Goal: Task Accomplishment & Management: Use online tool/utility

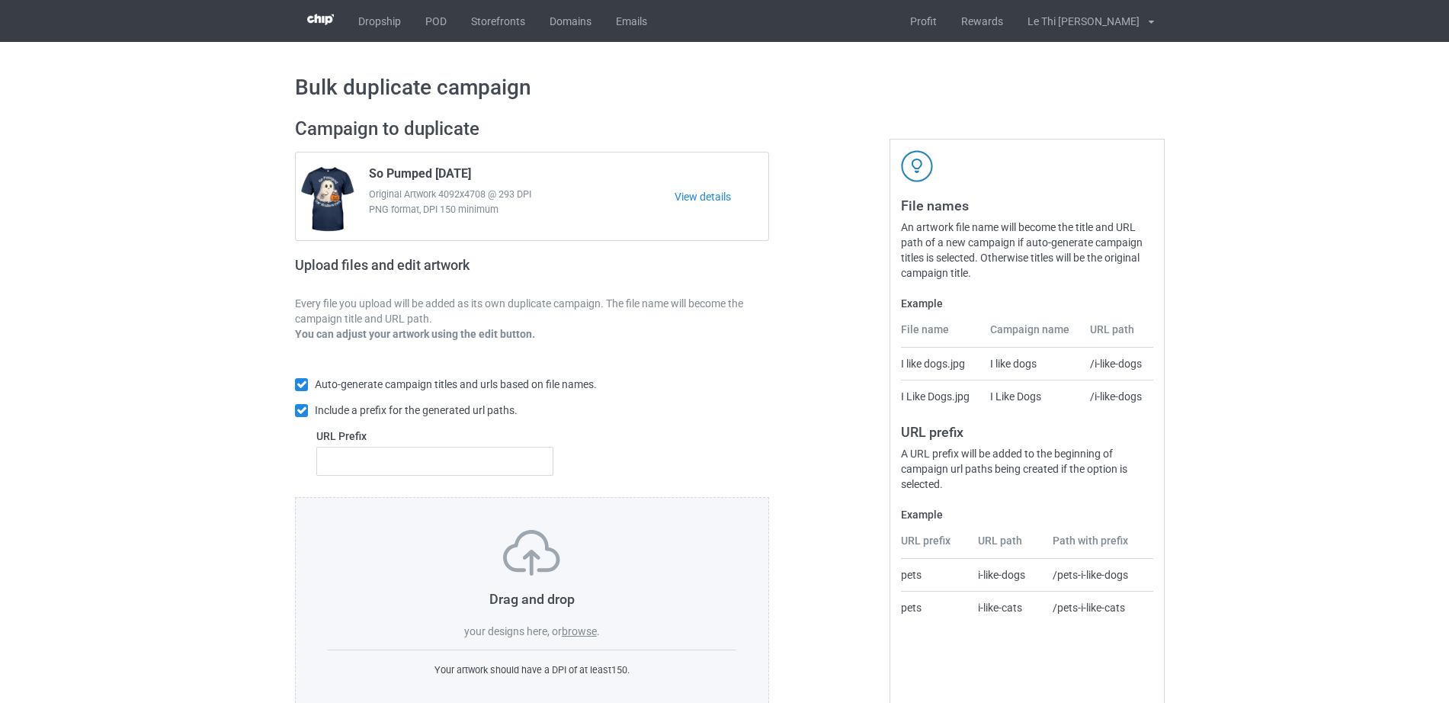
click at [575, 628] on label "browse" at bounding box center [579, 631] width 35 height 12
click at [0, 0] on input "browse" at bounding box center [0, 0] width 0 height 0
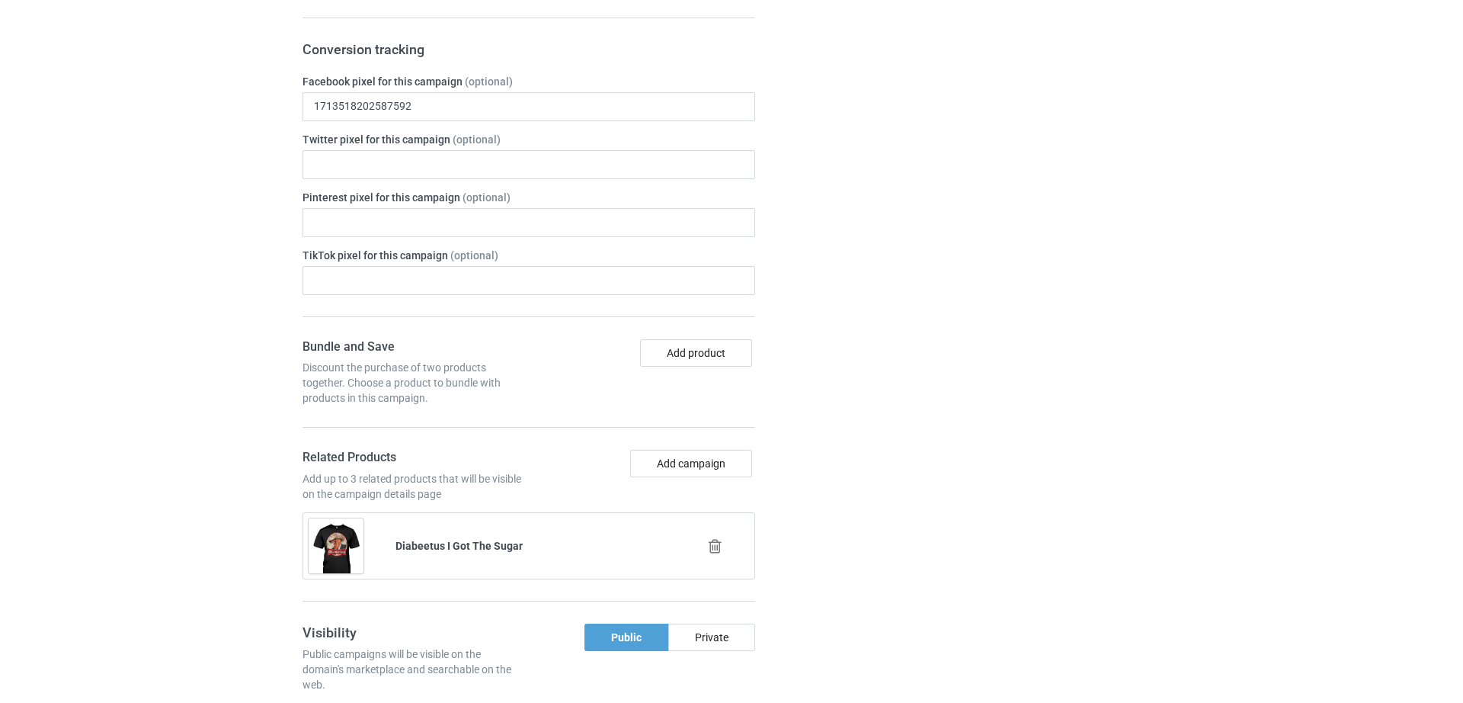
scroll to position [2482, 0]
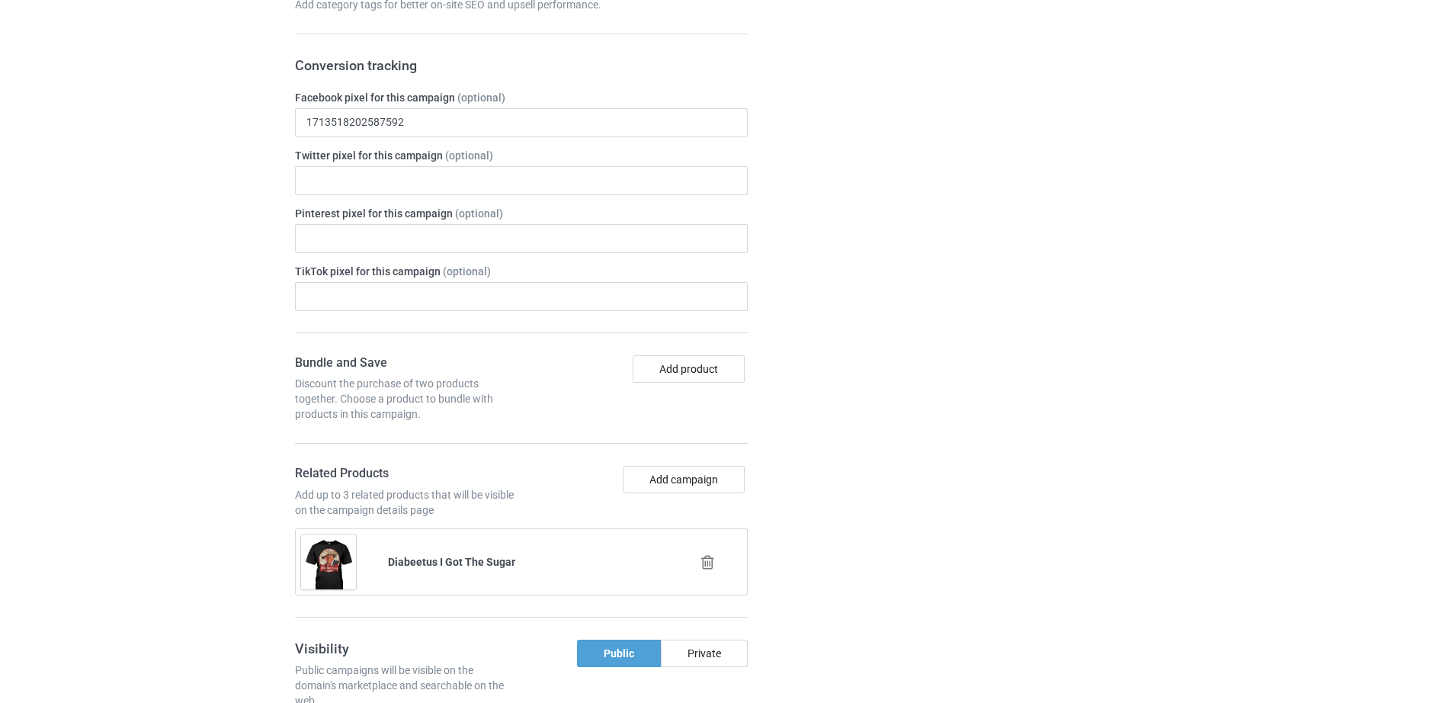
click at [705, 554] on icon at bounding box center [707, 562] width 19 height 16
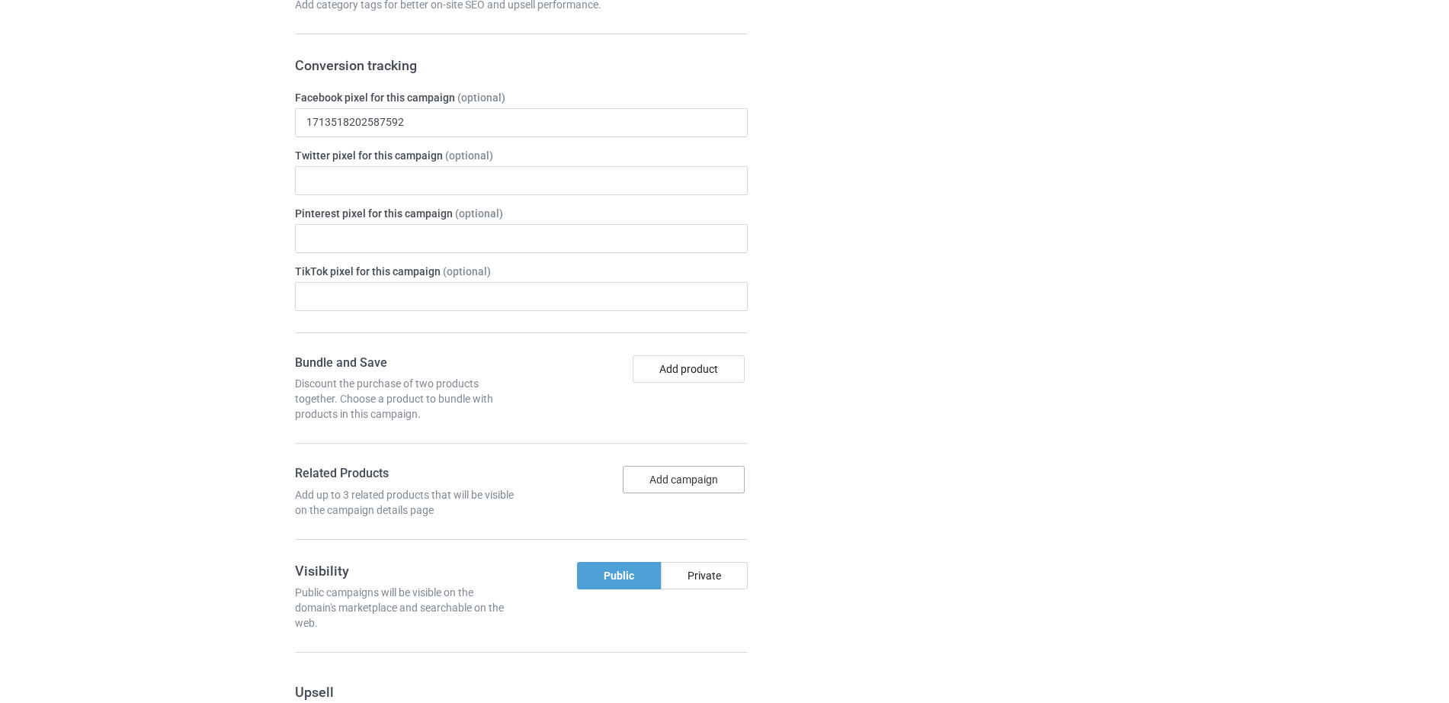
click at [692, 466] on button "Add campaign" at bounding box center [684, 479] width 122 height 27
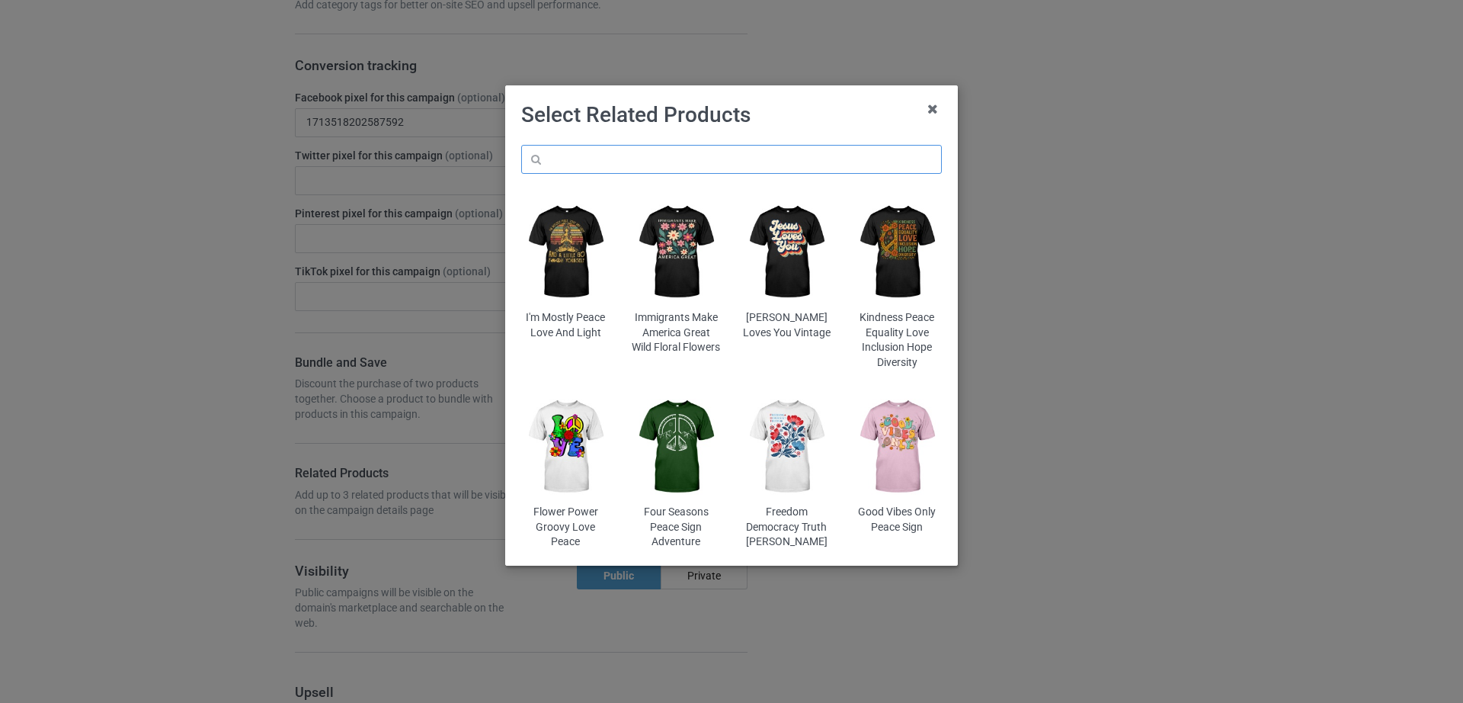
click at [646, 161] on input "text" at bounding box center [731, 159] width 421 height 29
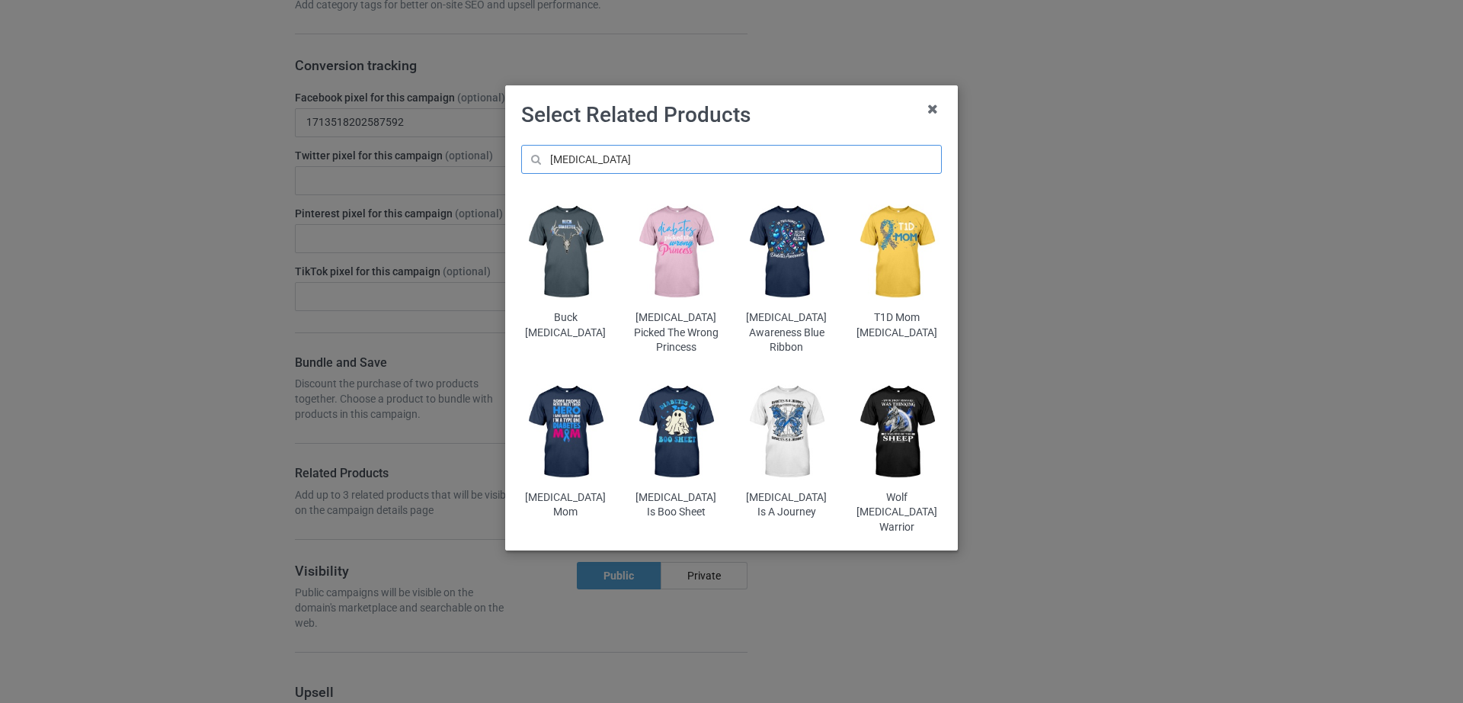
type input "[MEDICAL_DATA]"
click at [809, 296] on img at bounding box center [786, 252] width 89 height 111
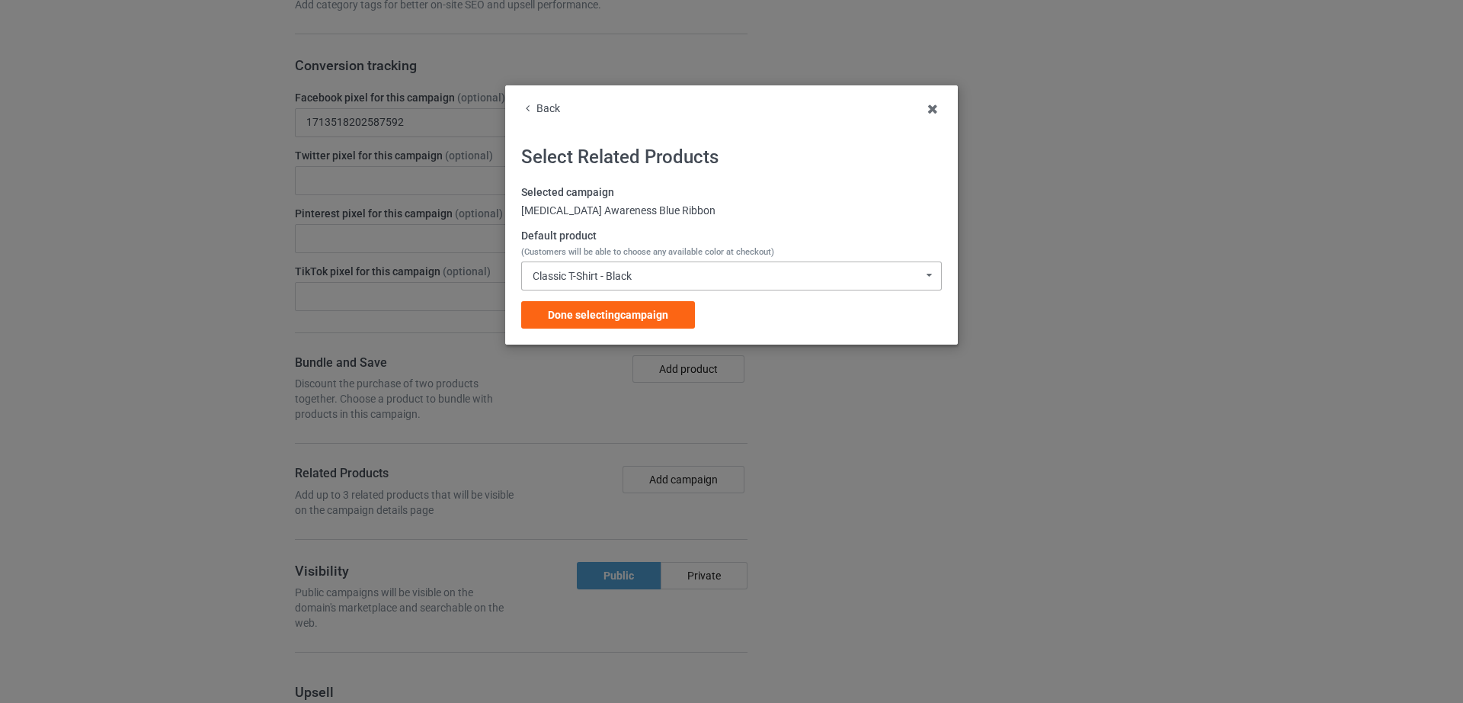
click at [654, 279] on div "Classic T-Shirt - Black Classic T-Shirt - Black Classic T-Shirt - Charcoal Grey…" at bounding box center [731, 275] width 421 height 29
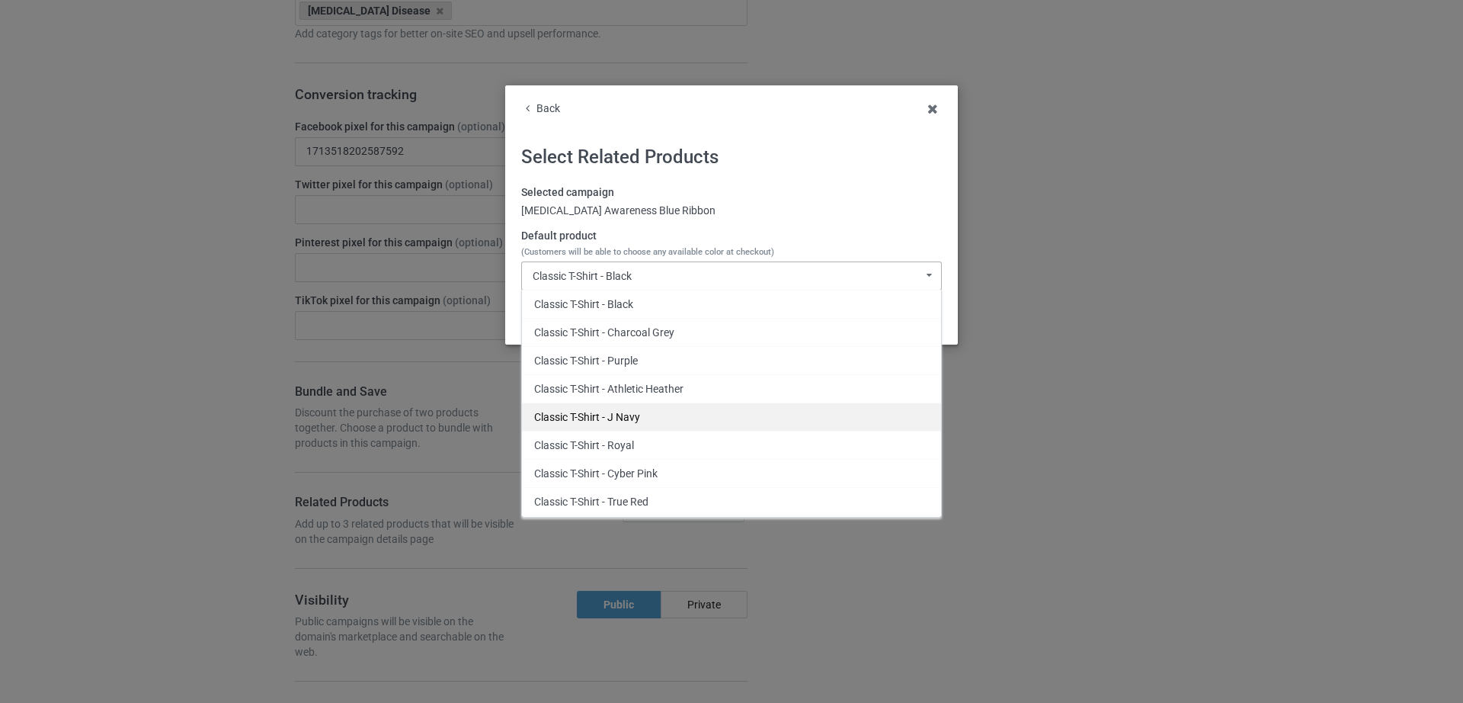
scroll to position [2511, 0]
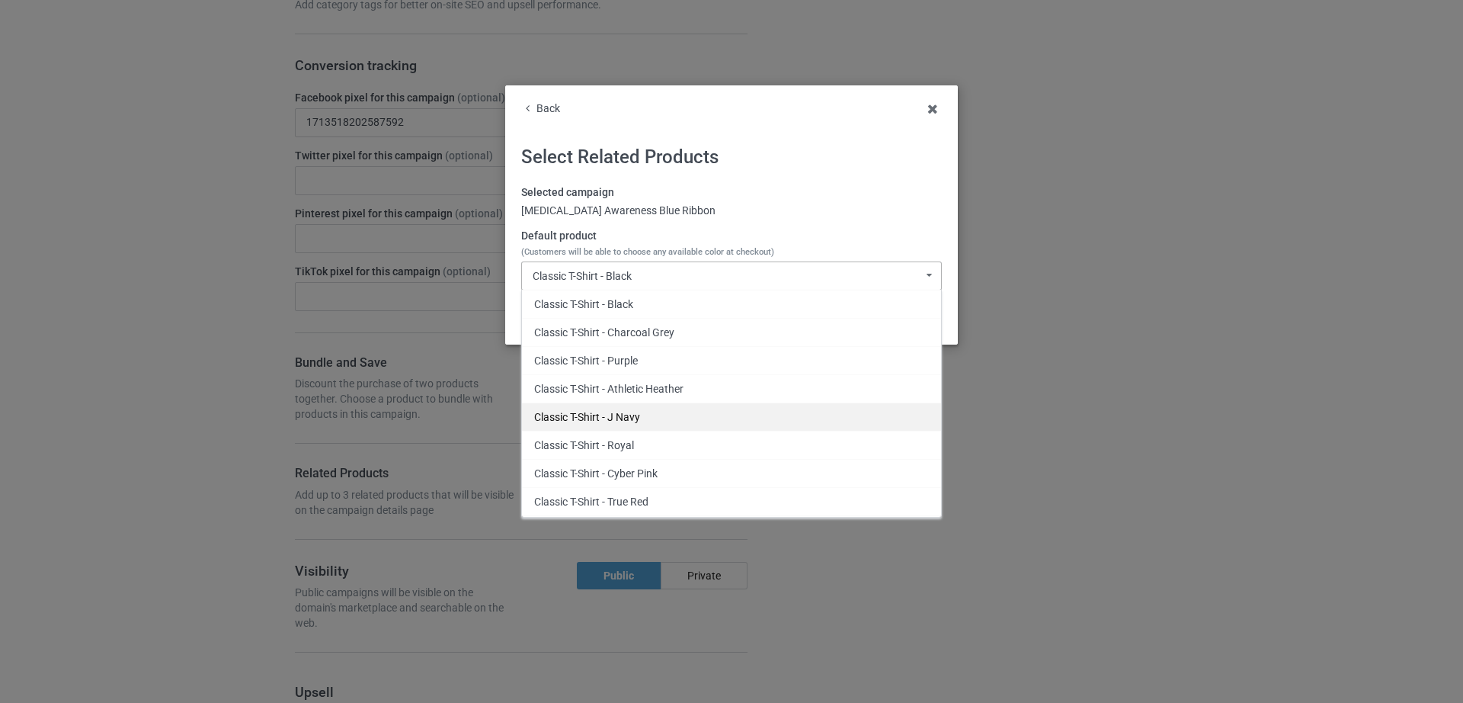
click at [625, 413] on div "Classic T-Shirt - J Navy" at bounding box center [731, 416] width 419 height 28
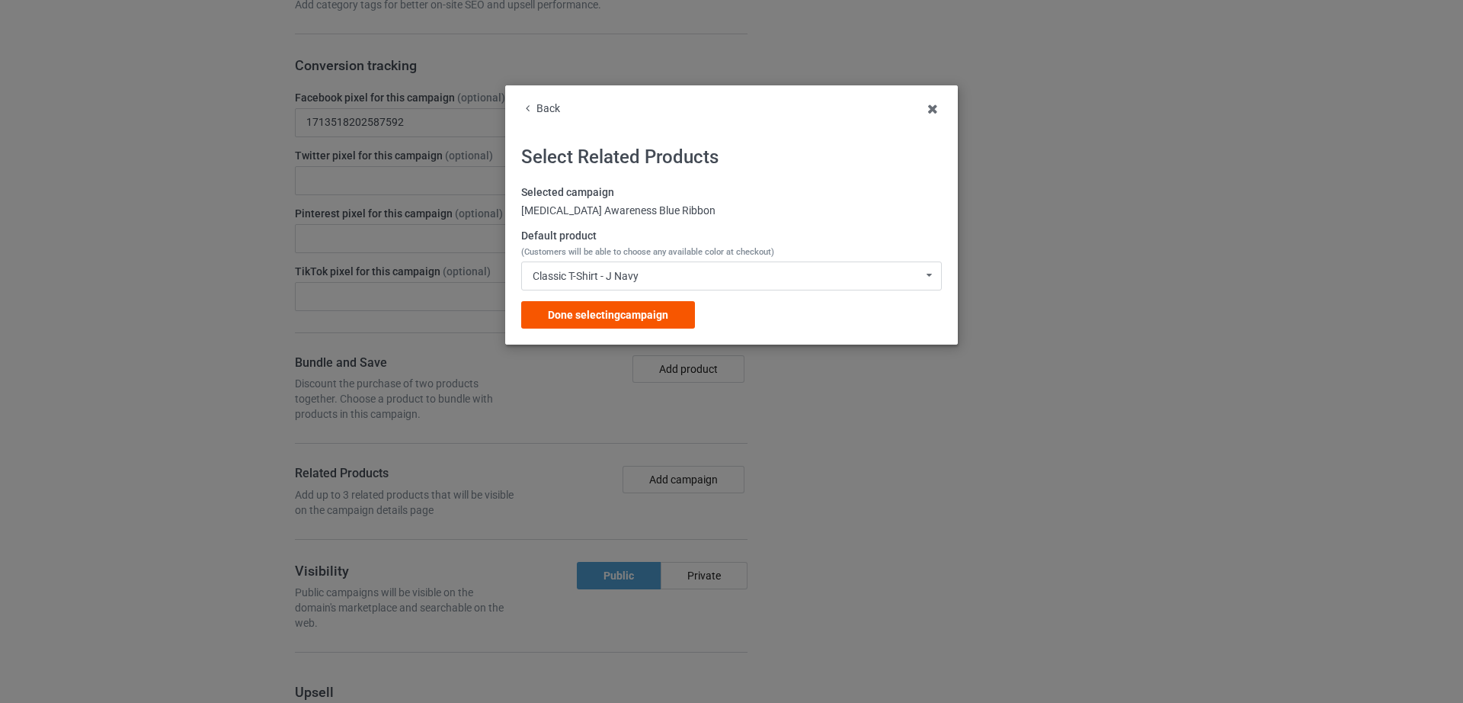
click at [626, 315] on span "Done selecting campaign" at bounding box center [608, 315] width 120 height 12
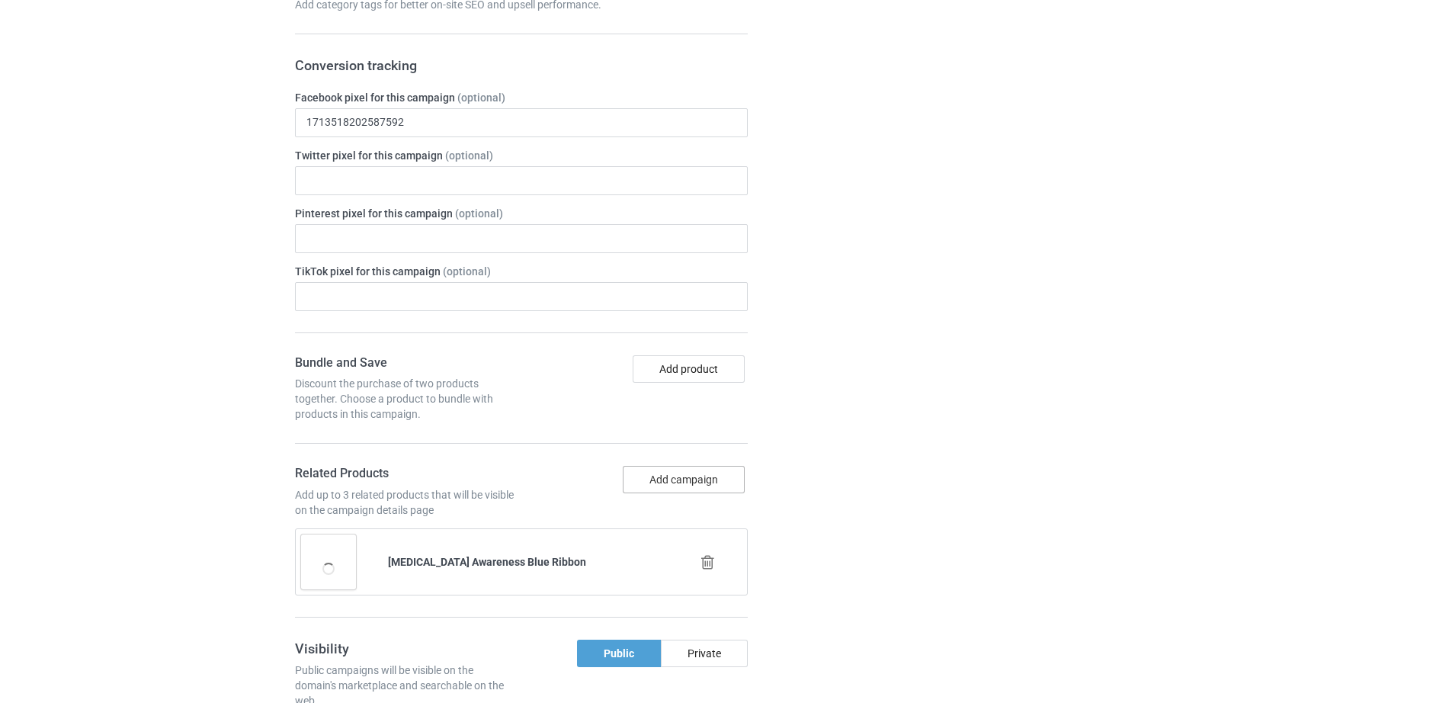
click at [667, 466] on button "Add campaign" at bounding box center [684, 479] width 122 height 27
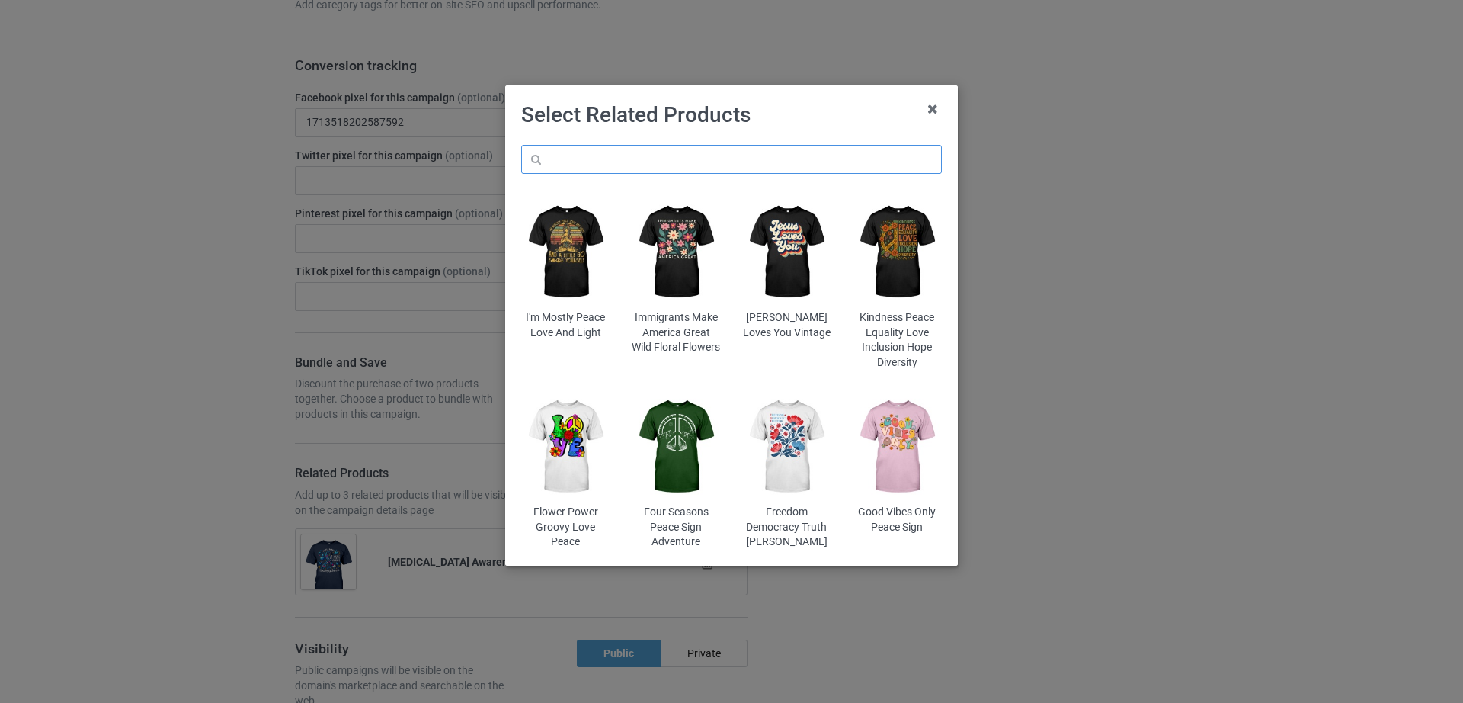
click at [629, 165] on input "text" at bounding box center [731, 159] width 421 height 29
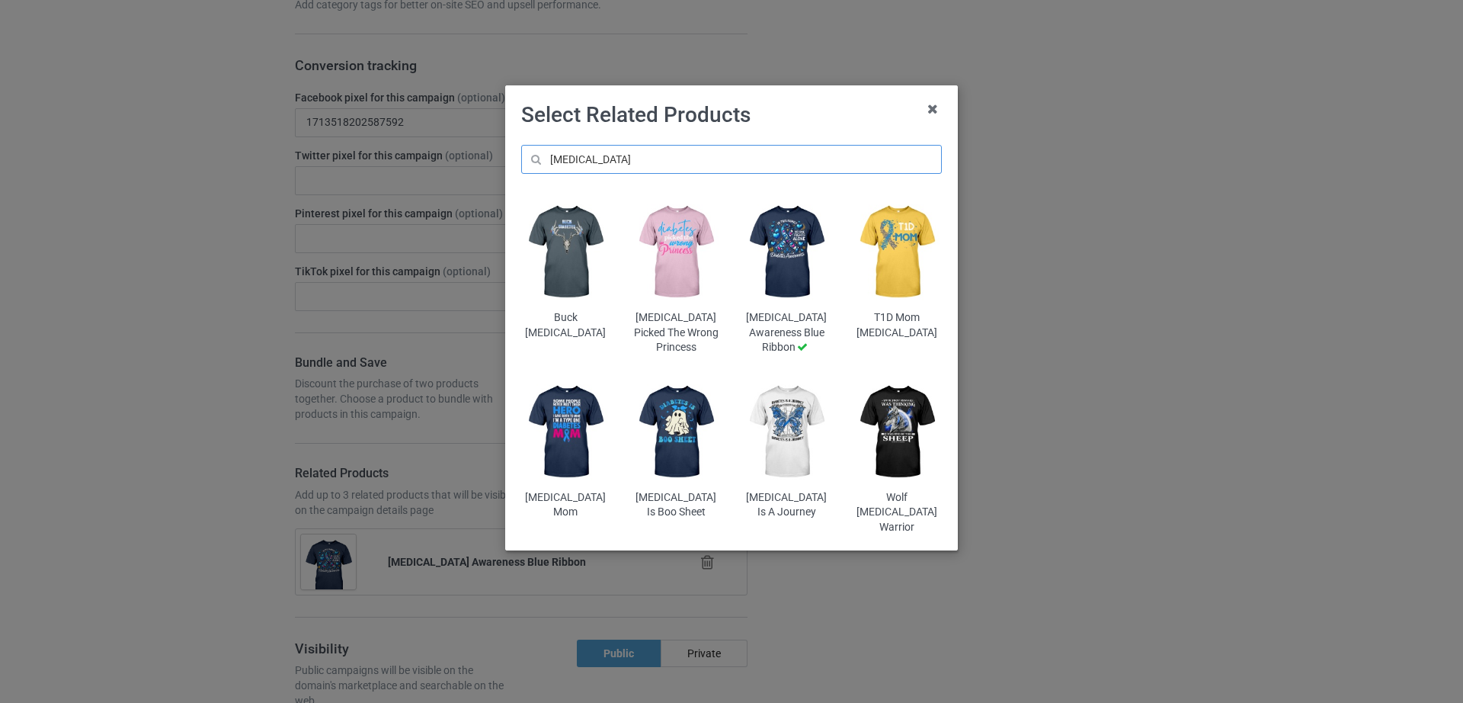
scroll to position [2569, 0]
type input "[MEDICAL_DATA]"
click at [785, 448] on img at bounding box center [786, 431] width 89 height 111
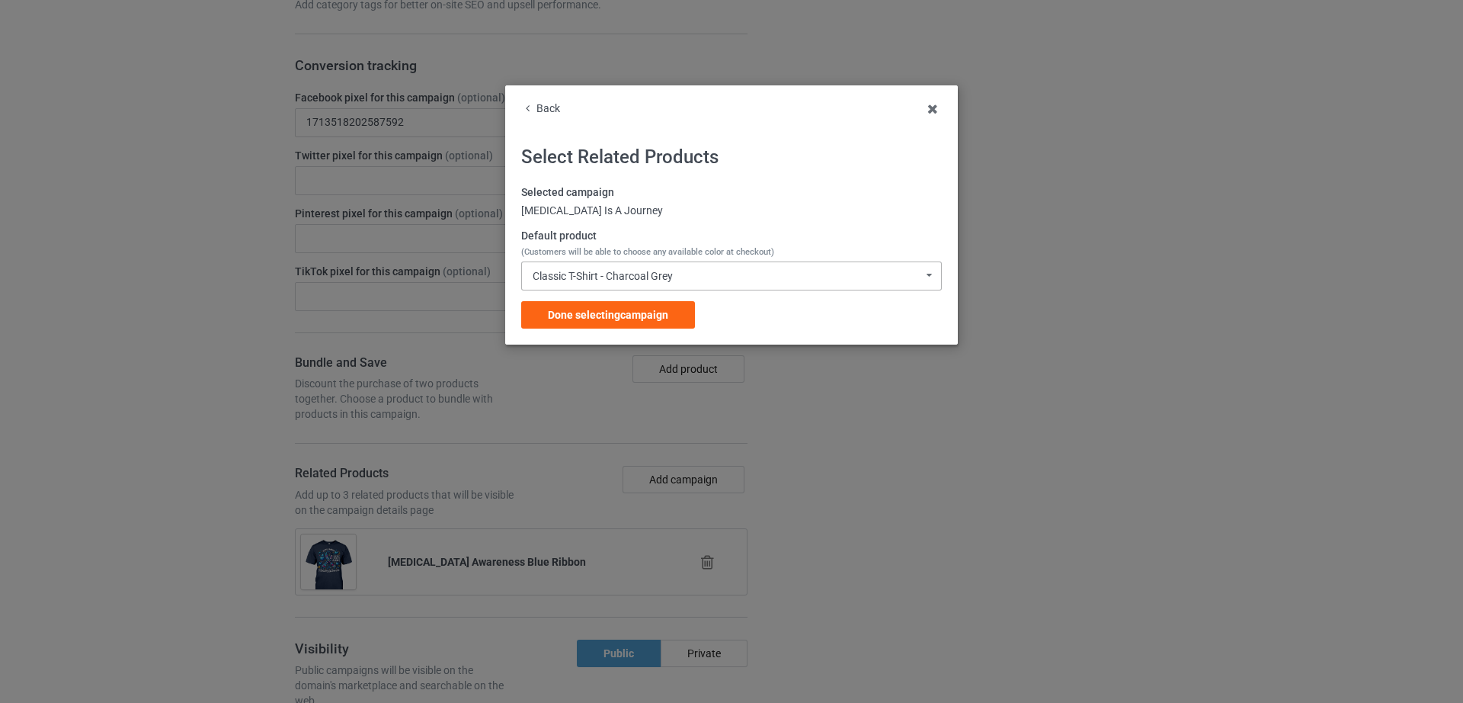
click at [610, 261] on div "Classic T-Shirt - Charcoal Grey Classic T-Shirt - Charcoal Grey Classic T-Shirt…" at bounding box center [731, 275] width 421 height 29
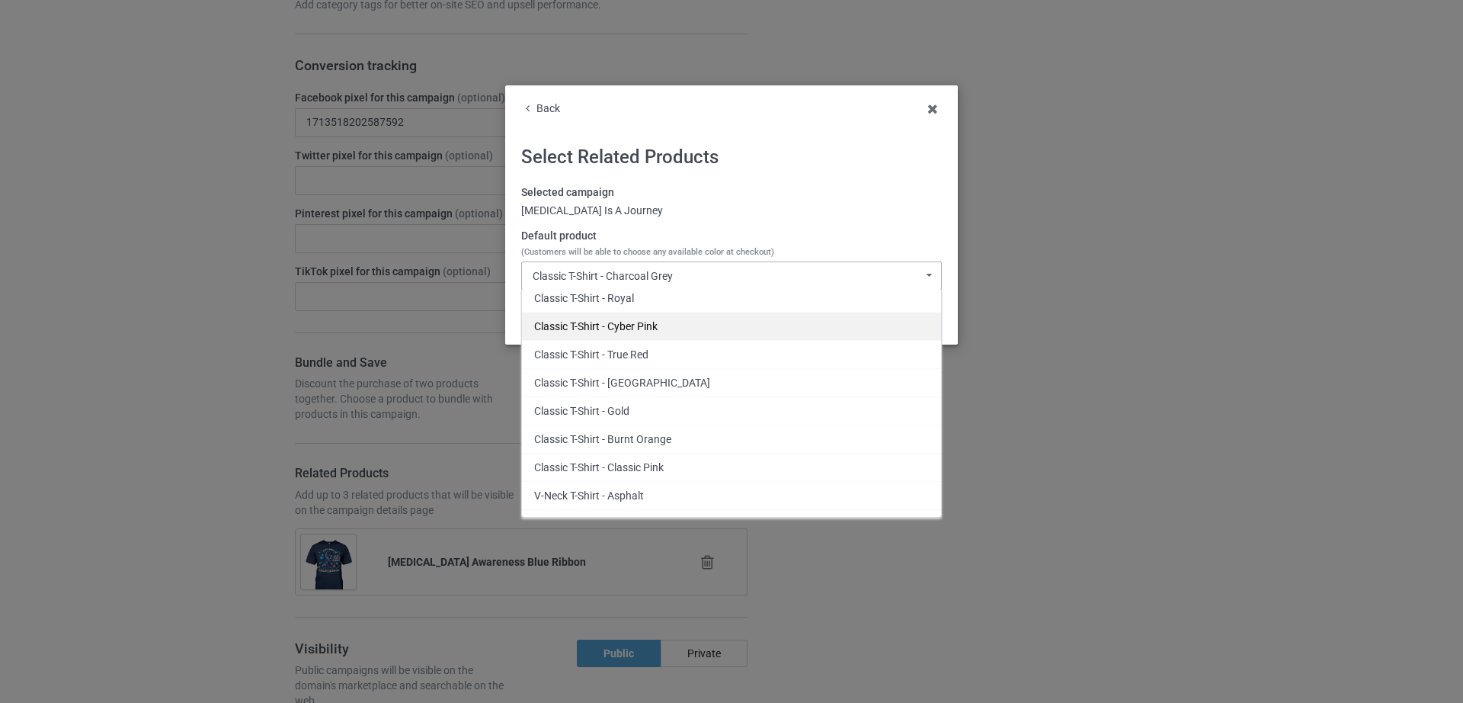
scroll to position [122, 0]
click at [676, 450] on div "Classic T-Shirt - Classic Pink" at bounding box center [731, 464] width 419 height 28
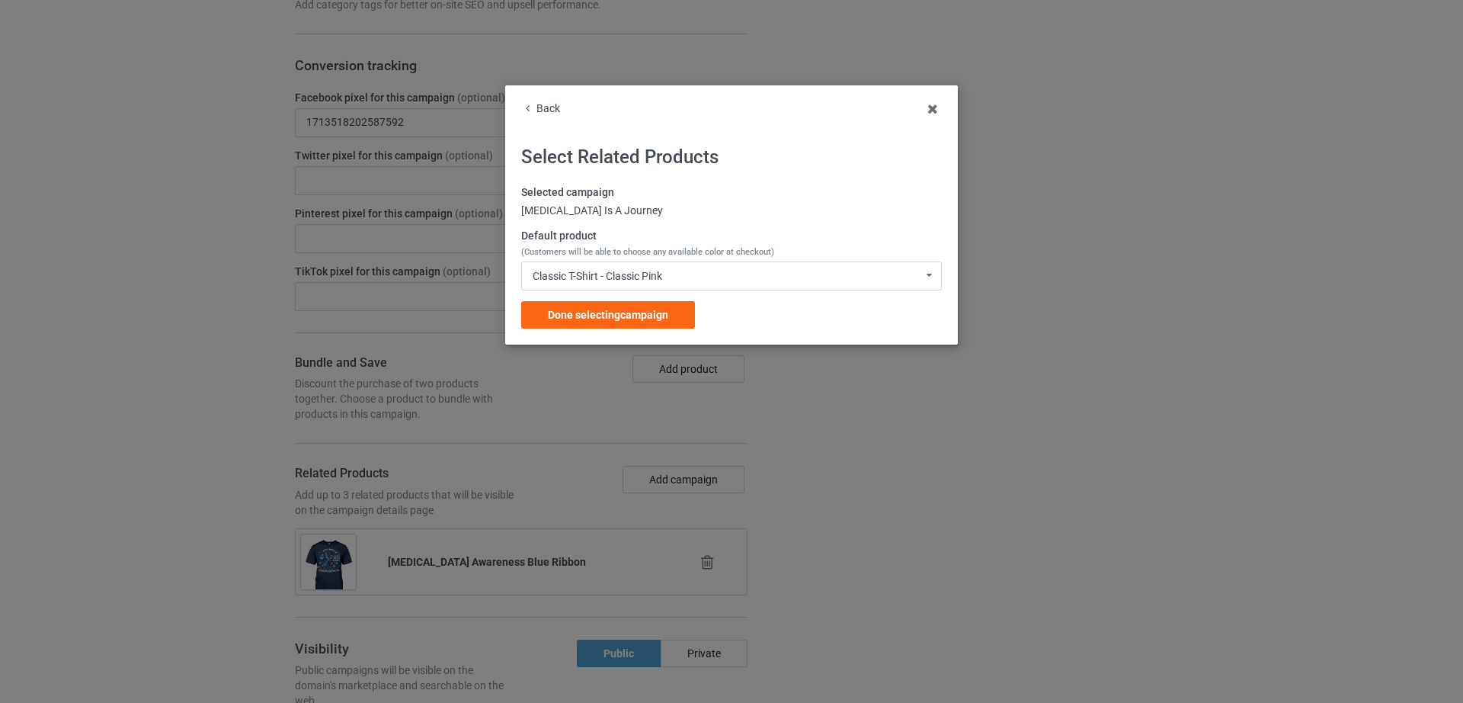
click at [634, 328] on div "Selected campaign [MEDICAL_DATA] Is A Journey Default product (Customers will b…" at bounding box center [731, 256] width 421 height 143
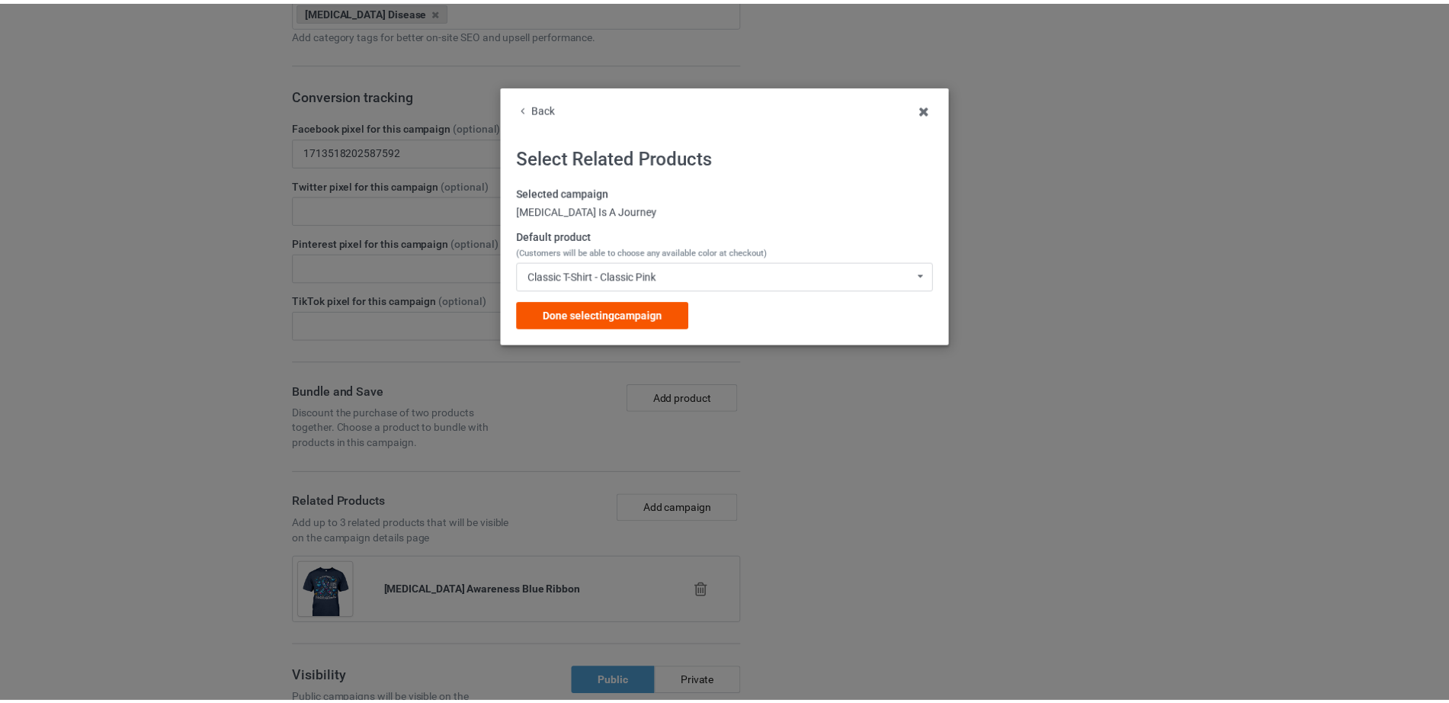
scroll to position [2714, 0]
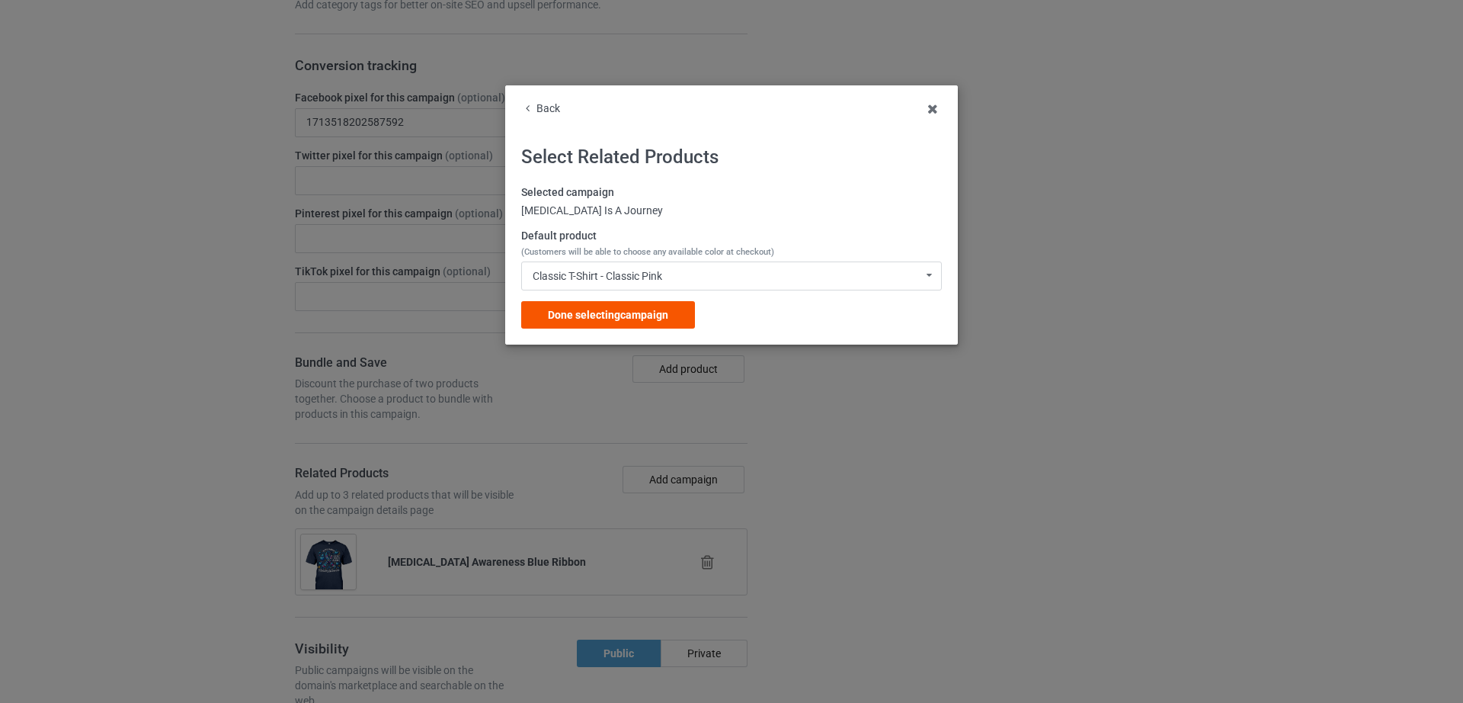
click at [614, 319] on span "Done selecting campaign" at bounding box center [608, 315] width 120 height 12
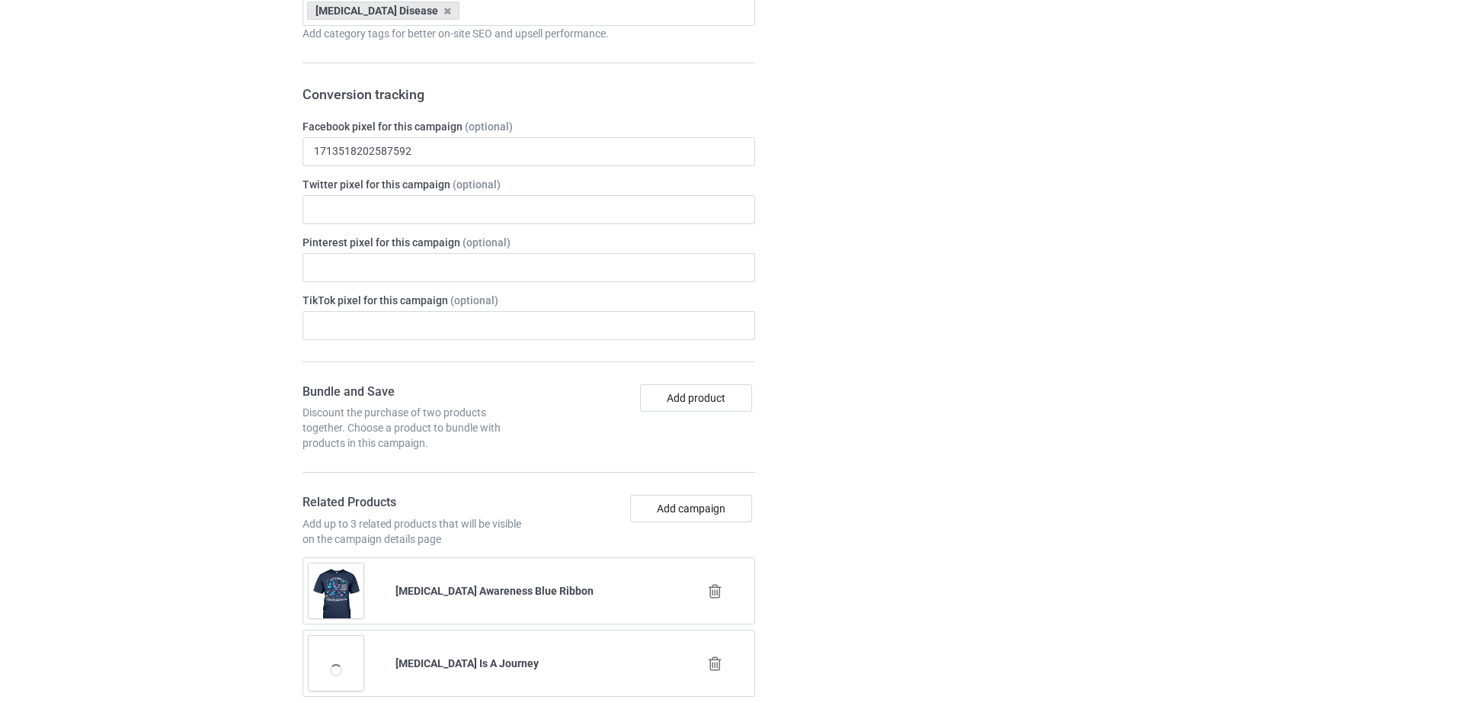
scroll to position [2743, 0]
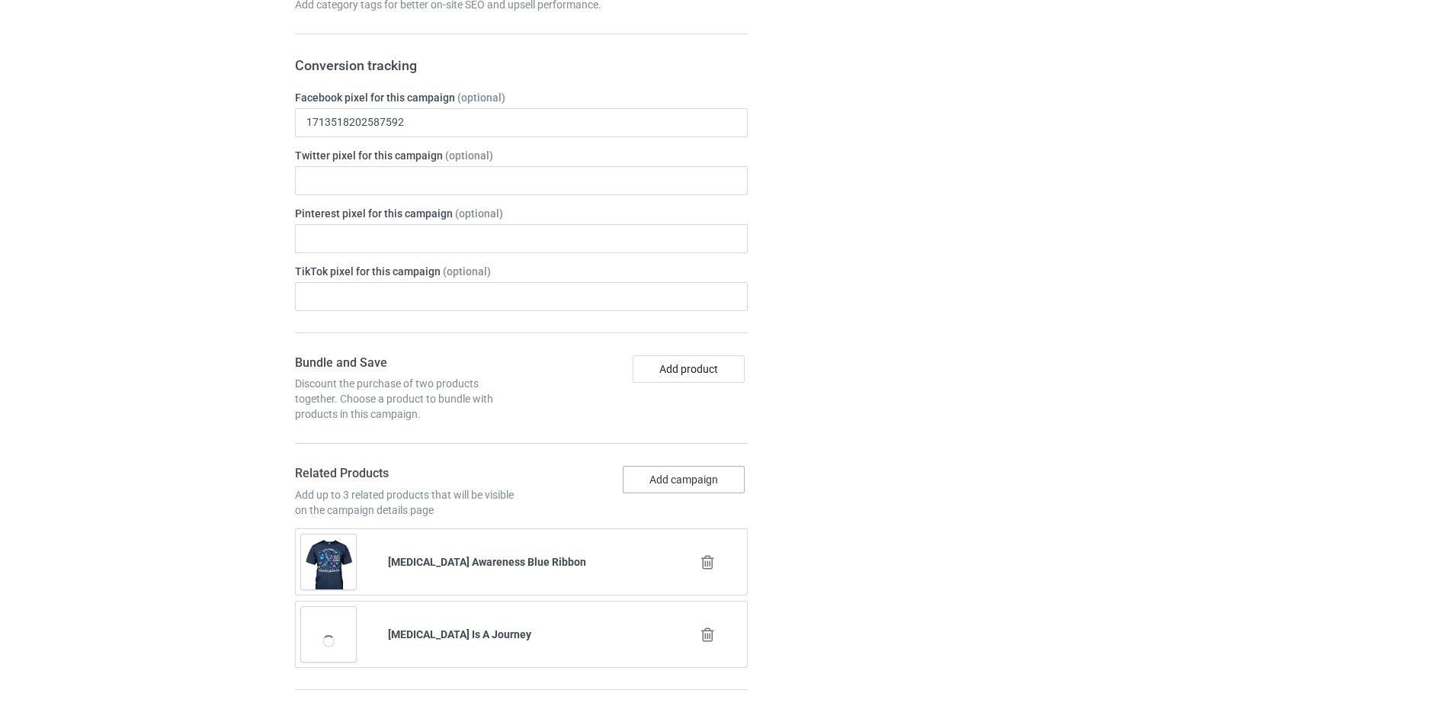
click at [658, 466] on button "Add campaign" at bounding box center [684, 479] width 122 height 27
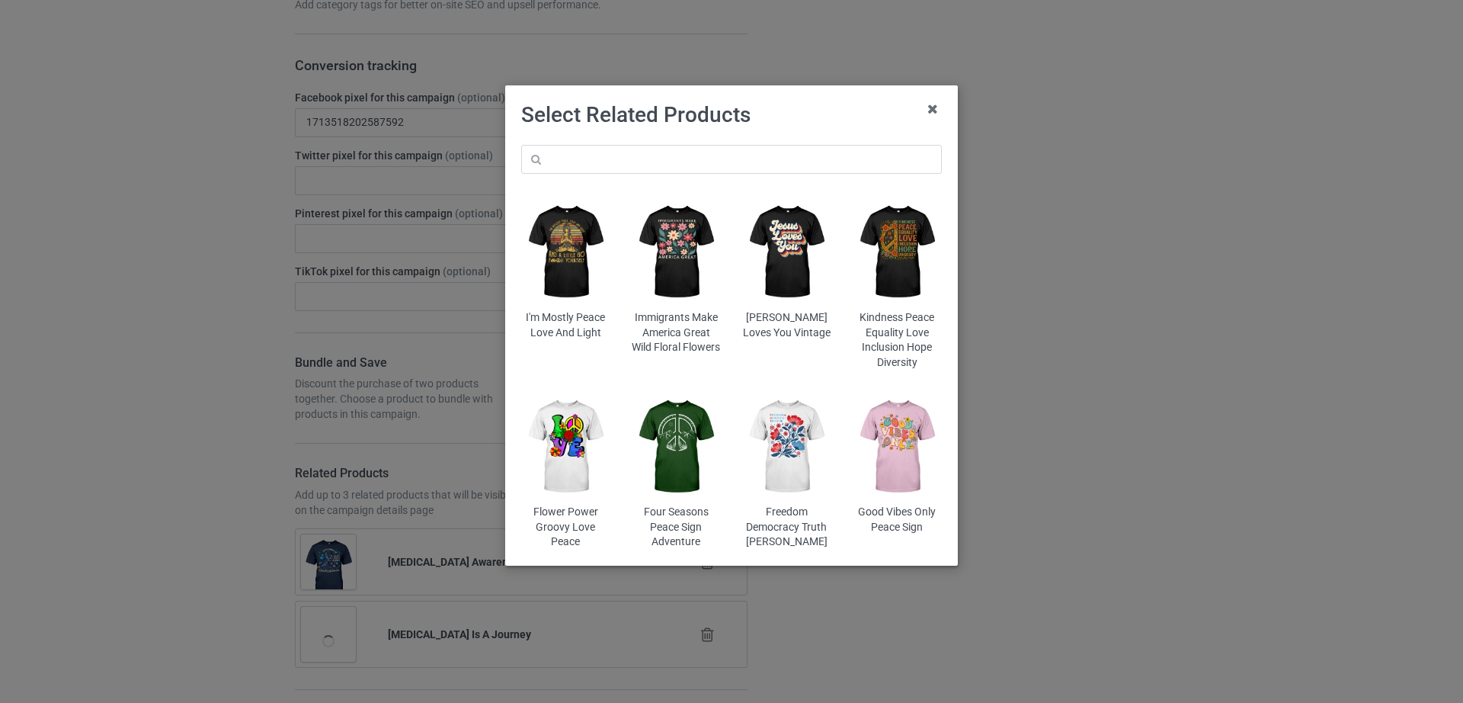
scroll to position [2772, 0]
click at [643, 163] on input "text" at bounding box center [731, 159] width 421 height 29
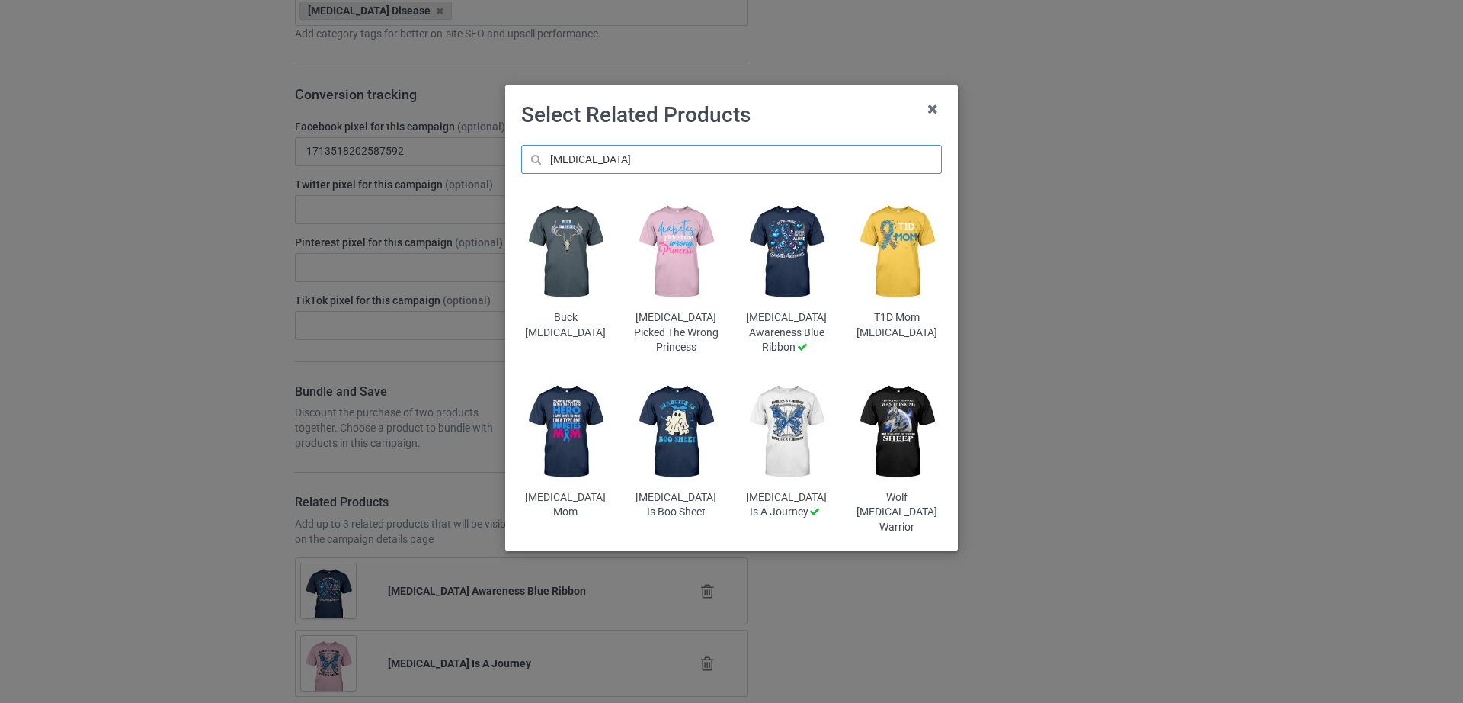
scroll to position [2801, 0]
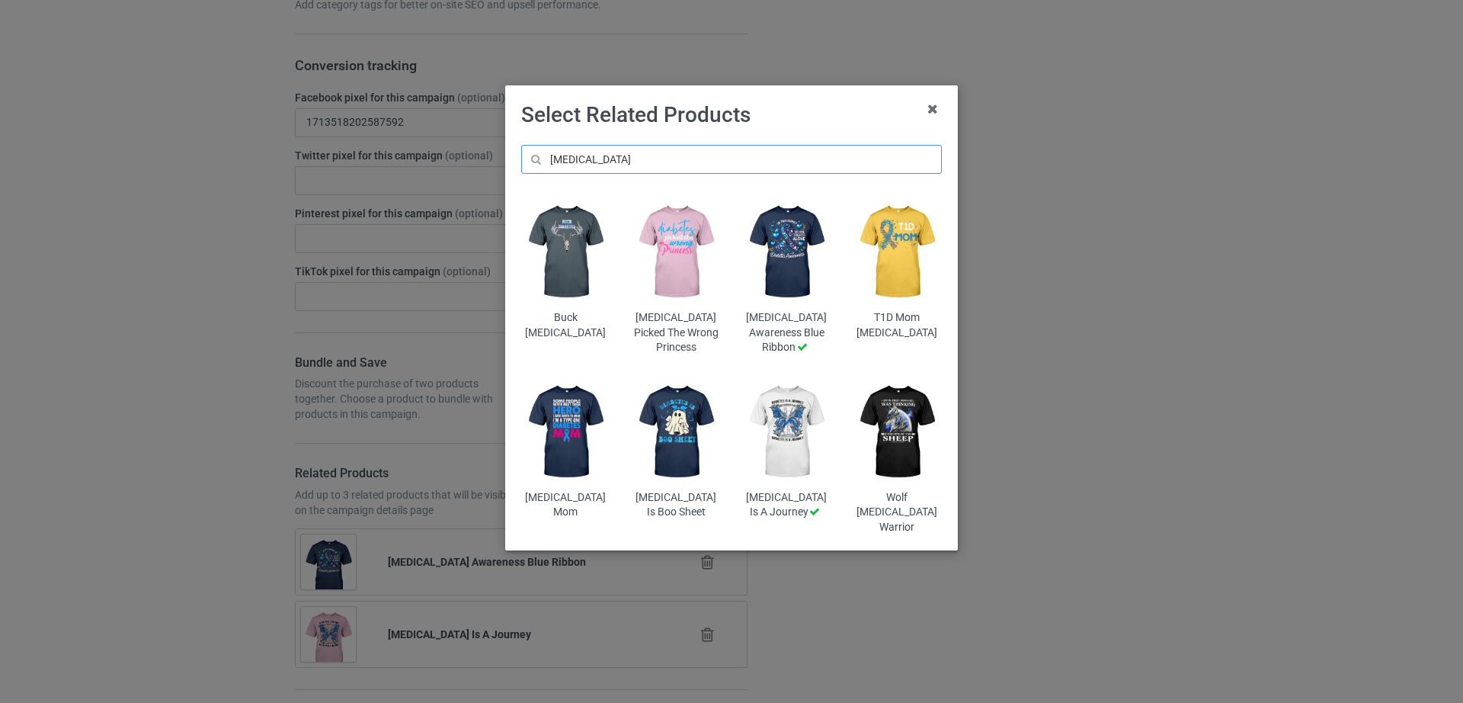
type input "[MEDICAL_DATA]"
click at [689, 458] on img at bounding box center [676, 431] width 89 height 111
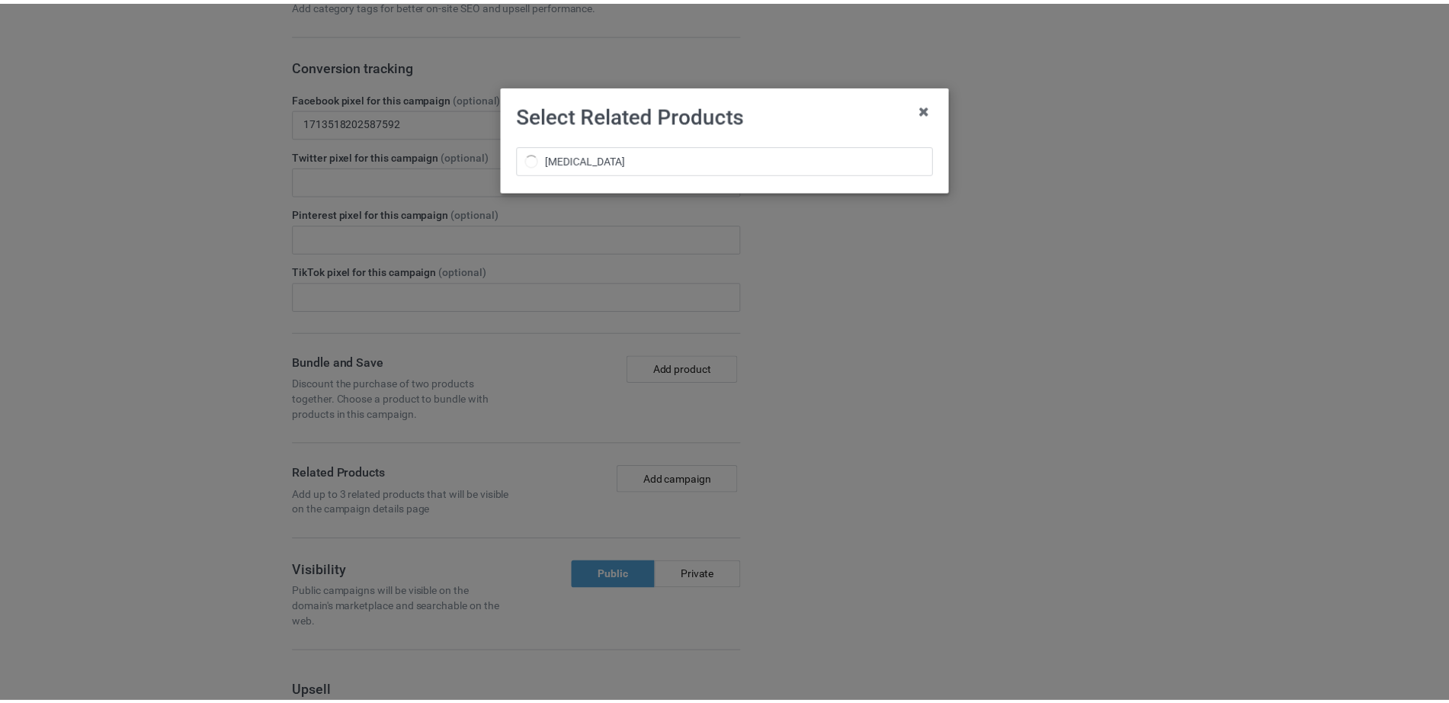
scroll to position [2830, 0]
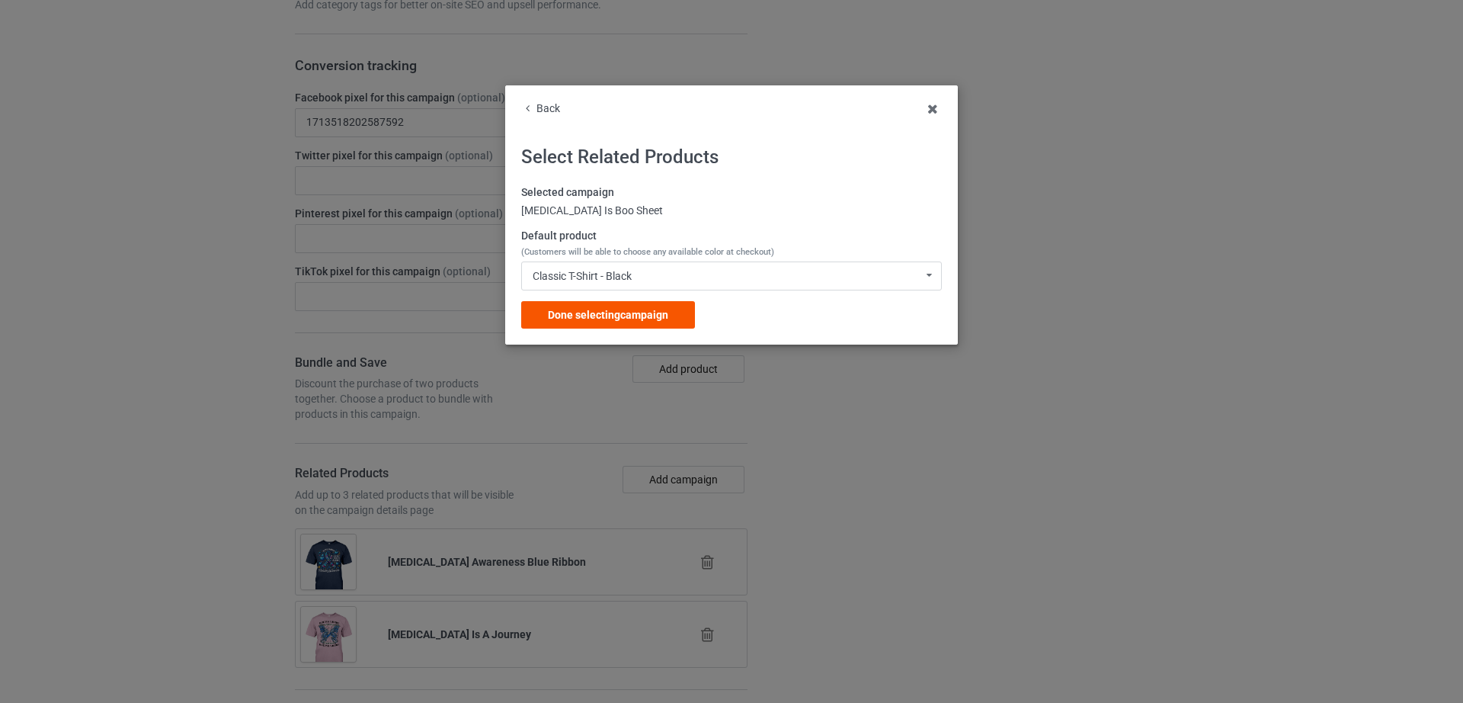
click at [604, 309] on span "Done selecting campaign" at bounding box center [608, 315] width 120 height 12
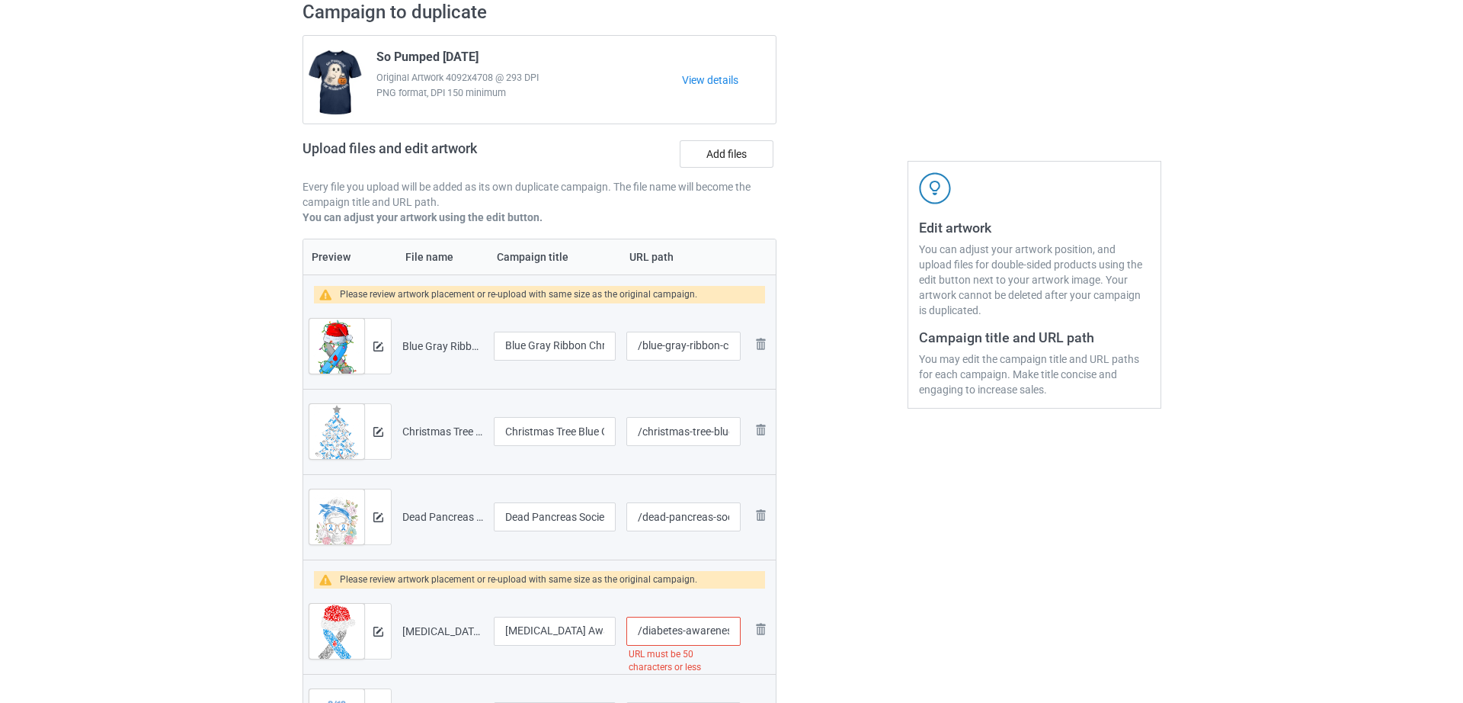
scroll to position [119, 0]
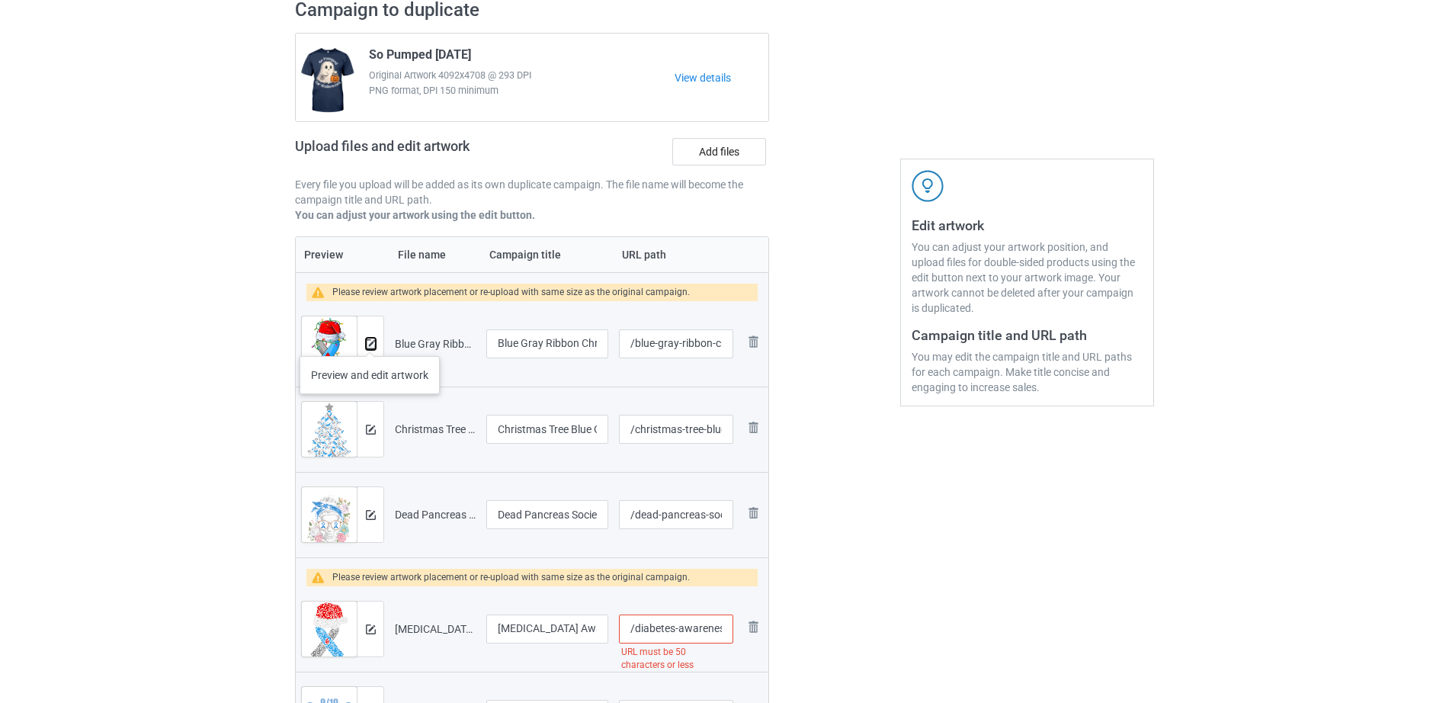
click at [370, 341] on img at bounding box center [371, 344] width 10 height 10
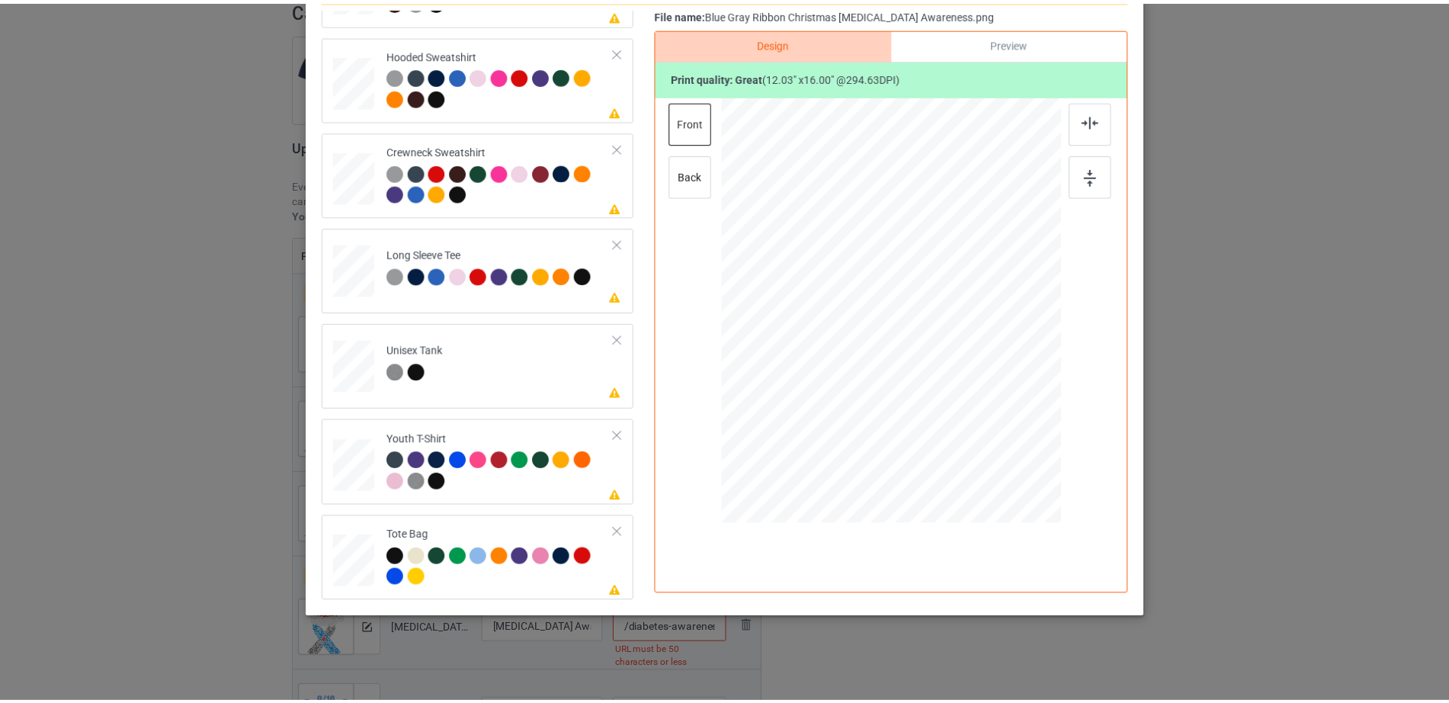
scroll to position [0, 0]
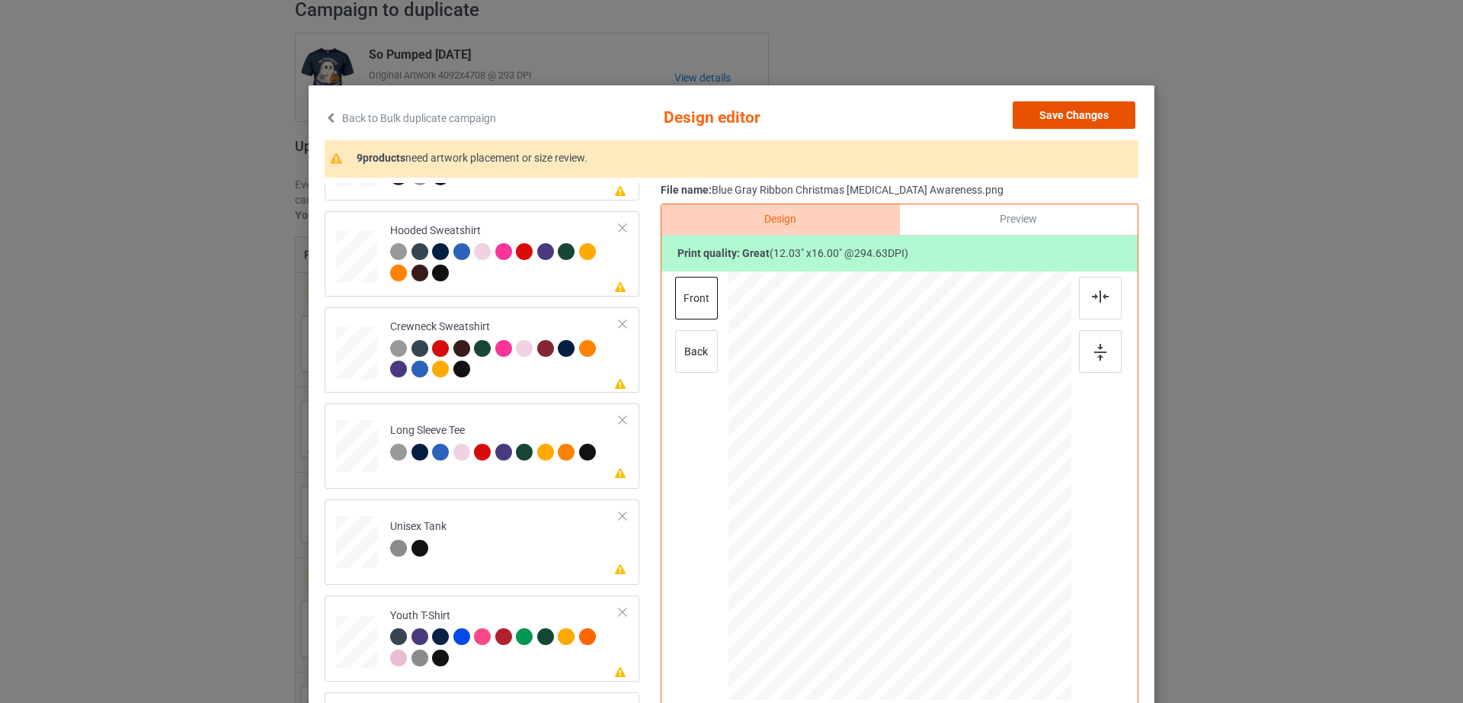
click at [1068, 118] on button "Save Changes" at bounding box center [1074, 114] width 123 height 27
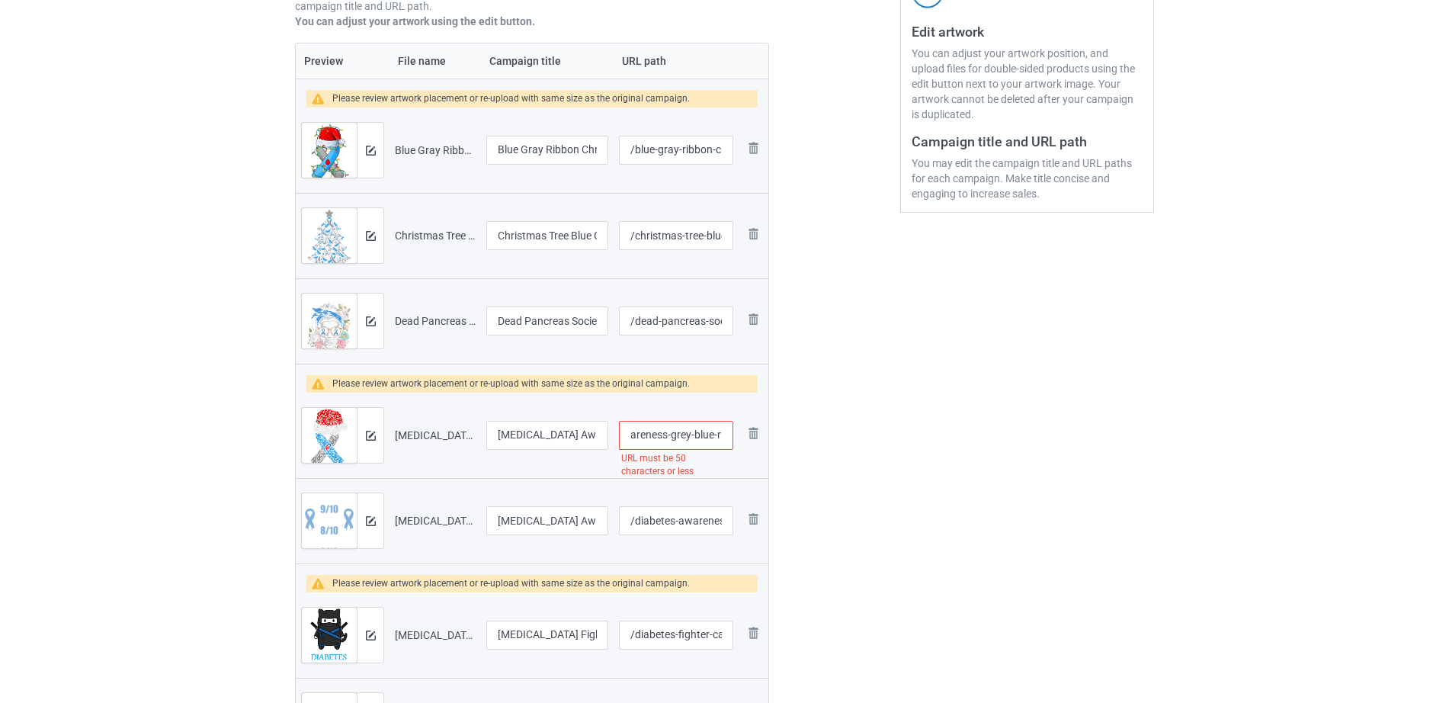
scroll to position [0, 226]
drag, startPoint x: 666, startPoint y: 431, endPoint x: 797, endPoint y: 443, distance: 131.6
click at [684, 437] on input "/diabetes-awareness-grey-blue-ribbon-santa-hat-christmas-tank-top" at bounding box center [676, 435] width 114 height 29
drag, startPoint x: 675, startPoint y: 434, endPoint x: 772, endPoint y: 434, distance: 96.8
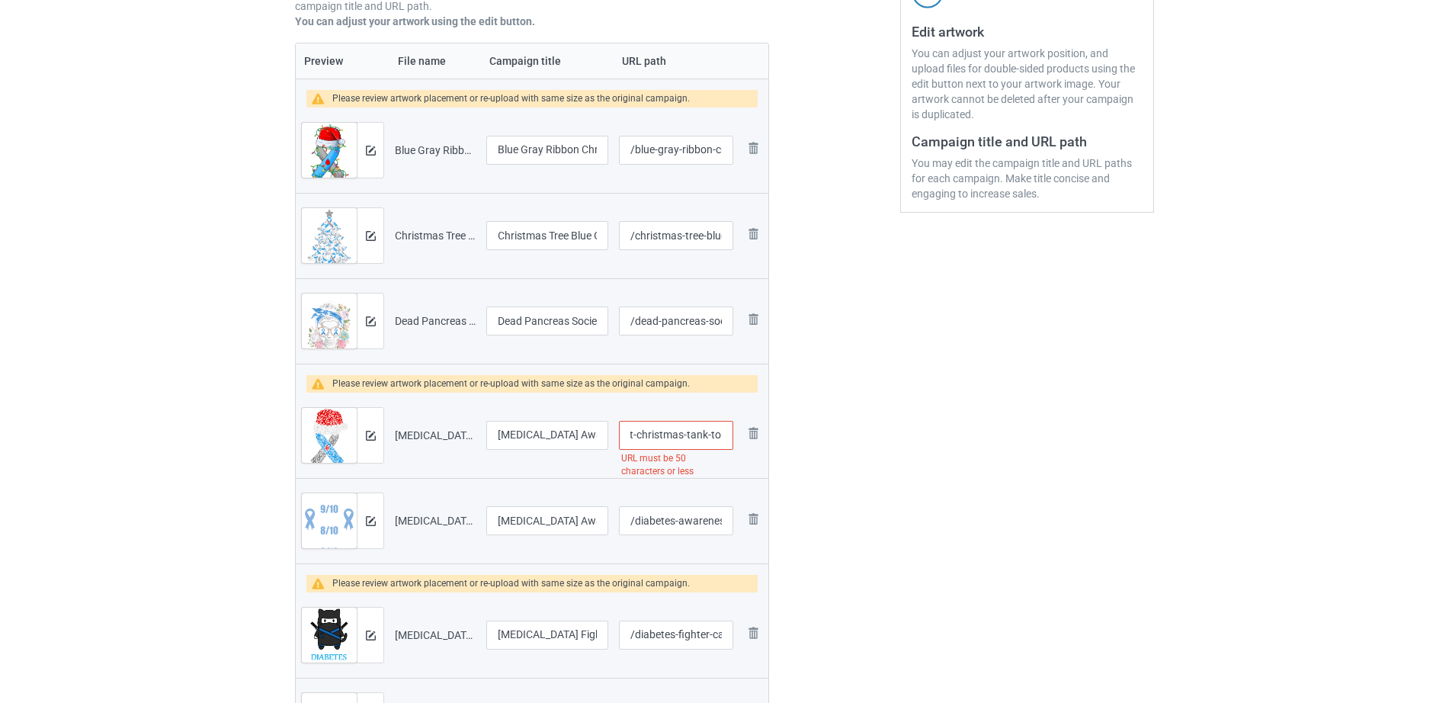
drag, startPoint x: 683, startPoint y: 432, endPoint x: 860, endPoint y: 435, distance: 177.6
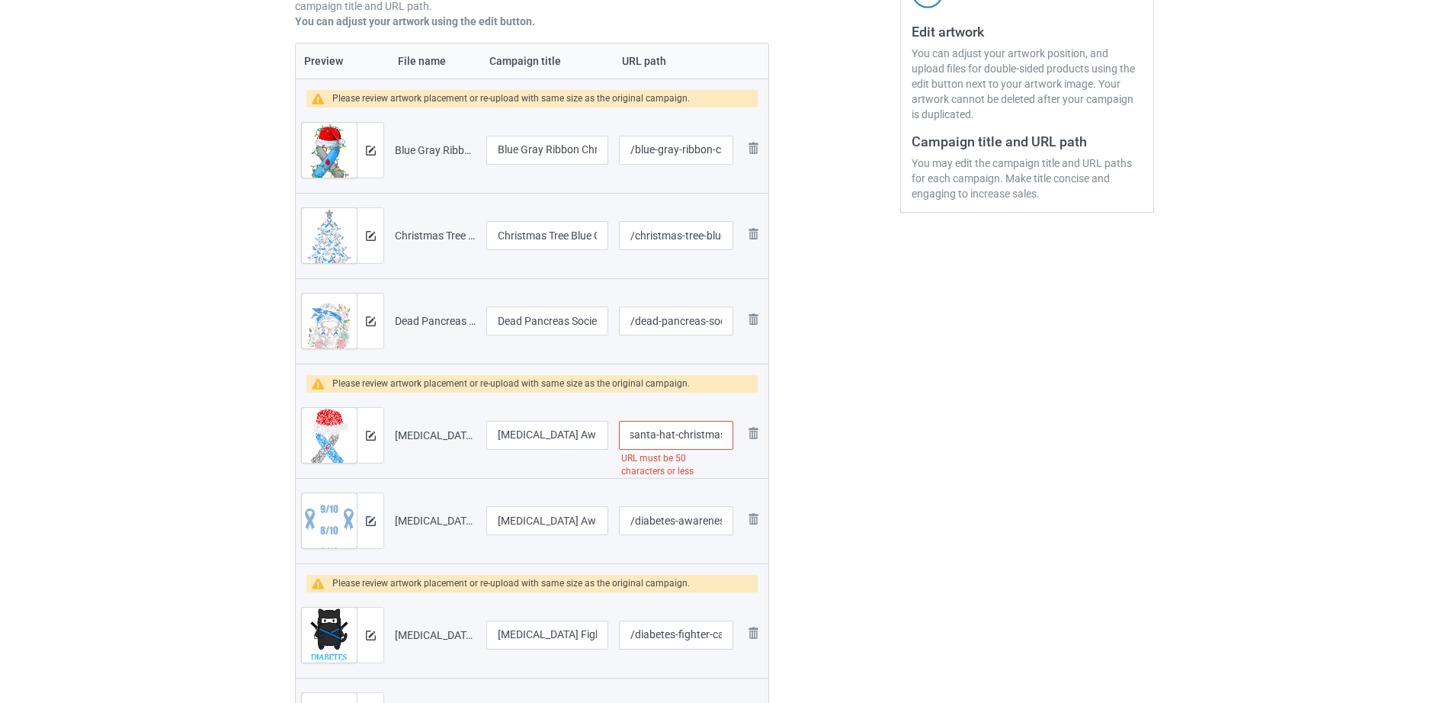
click at [676, 445] on input "/diabetes-awareness-grey-blue-ribbon-santa-hat-christmas" at bounding box center [676, 435] width 114 height 29
drag, startPoint x: 670, startPoint y: 432, endPoint x: 780, endPoint y: 431, distance: 110.5
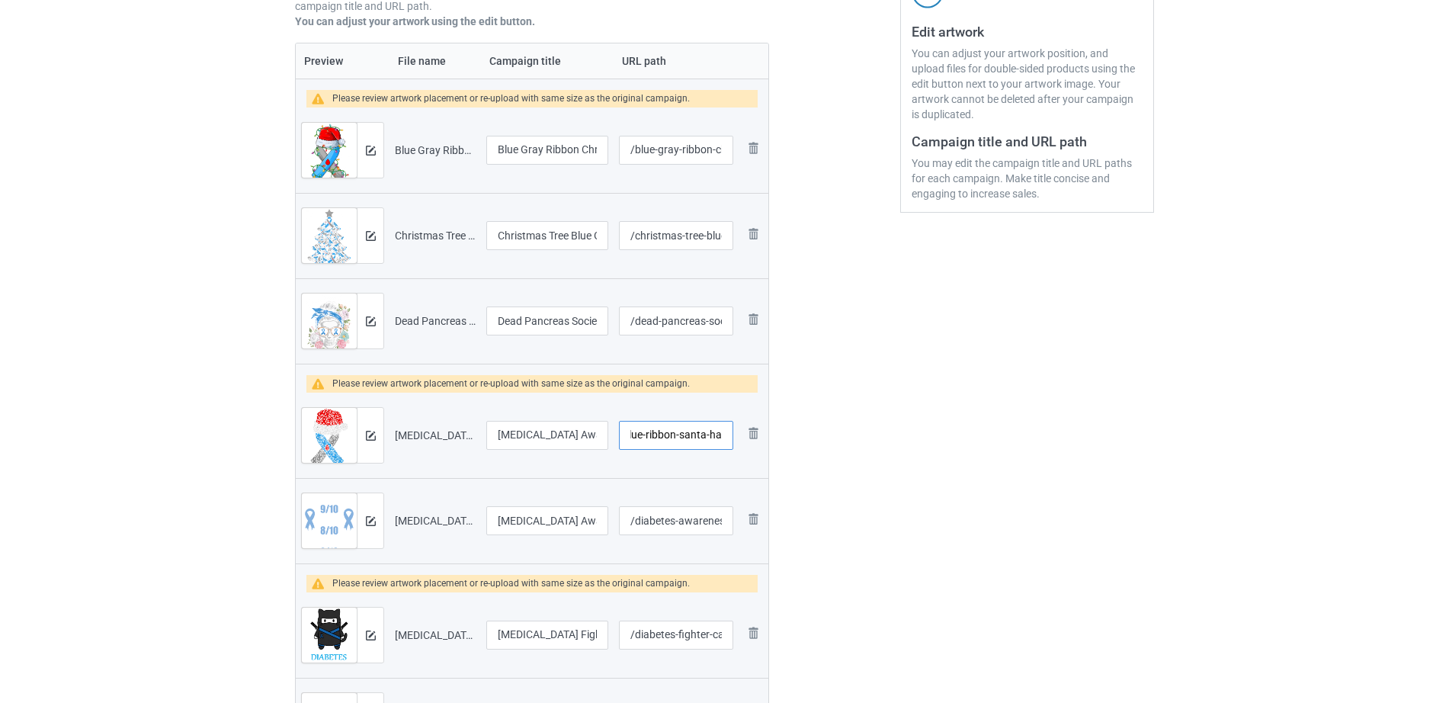
type input "/diabetes-awareness-grey-blue-ribbon-santa-hat"
click at [524, 436] on input "[MEDICAL_DATA] Awareness Grey & Blue Ribbon Santa Hat Christmas Tank Top" at bounding box center [547, 435] width 122 height 29
drag, startPoint x: 524, startPoint y: 436, endPoint x: 655, endPoint y: 441, distance: 130.4
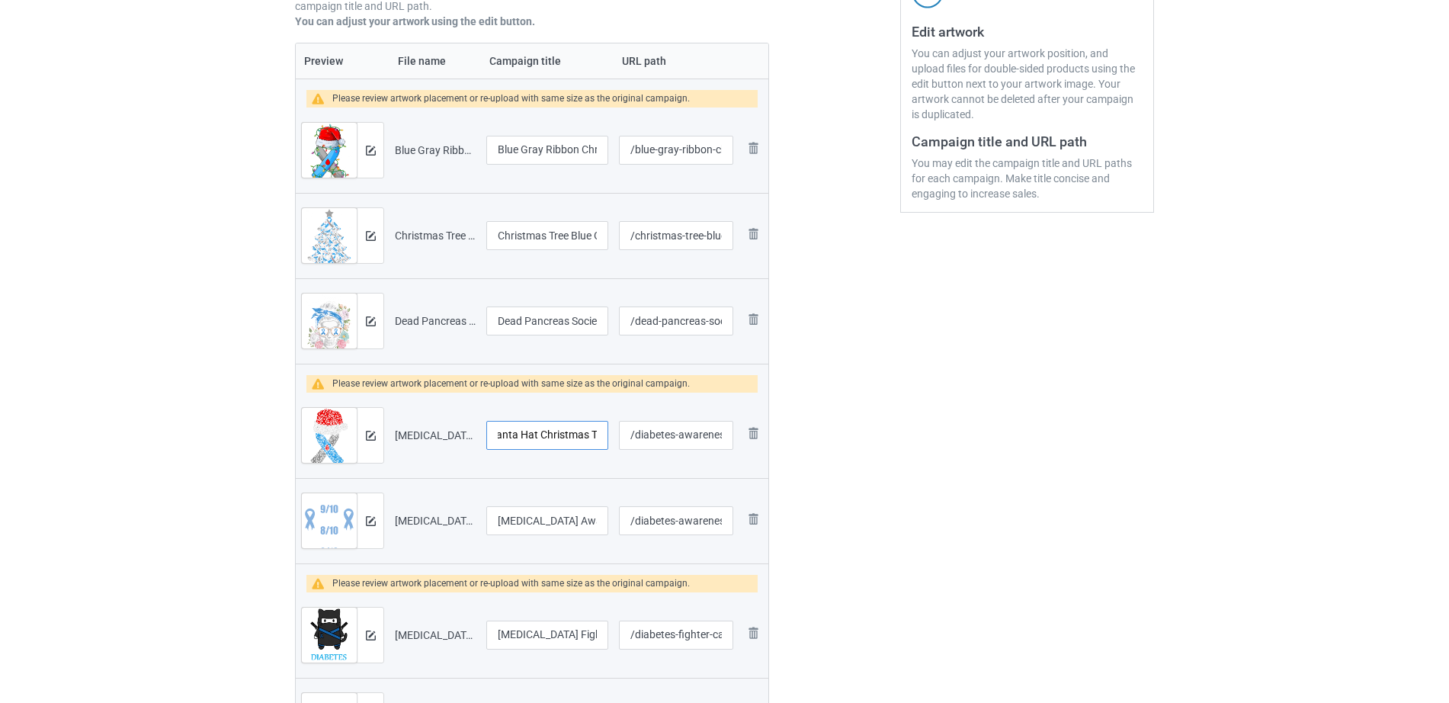
click at [655, 441] on tr "Preview and edit artwork [MEDICAL_DATA] Awareness Grey & Blue Ribbon Santa Hat …" at bounding box center [532, 434] width 473 height 85
click at [514, 434] on input "[MEDICAL_DATA] Awareness Grey & Blue Ribbon Santa Hat Christmas Tank Top" at bounding box center [547, 435] width 122 height 29
drag, startPoint x: 500, startPoint y: 434, endPoint x: 663, endPoint y: 447, distance: 163.7
click at [663, 447] on tr "Preview and edit artwork [MEDICAL_DATA] Awareness Grey & Blue Ribbon Santa Hat …" at bounding box center [532, 434] width 473 height 85
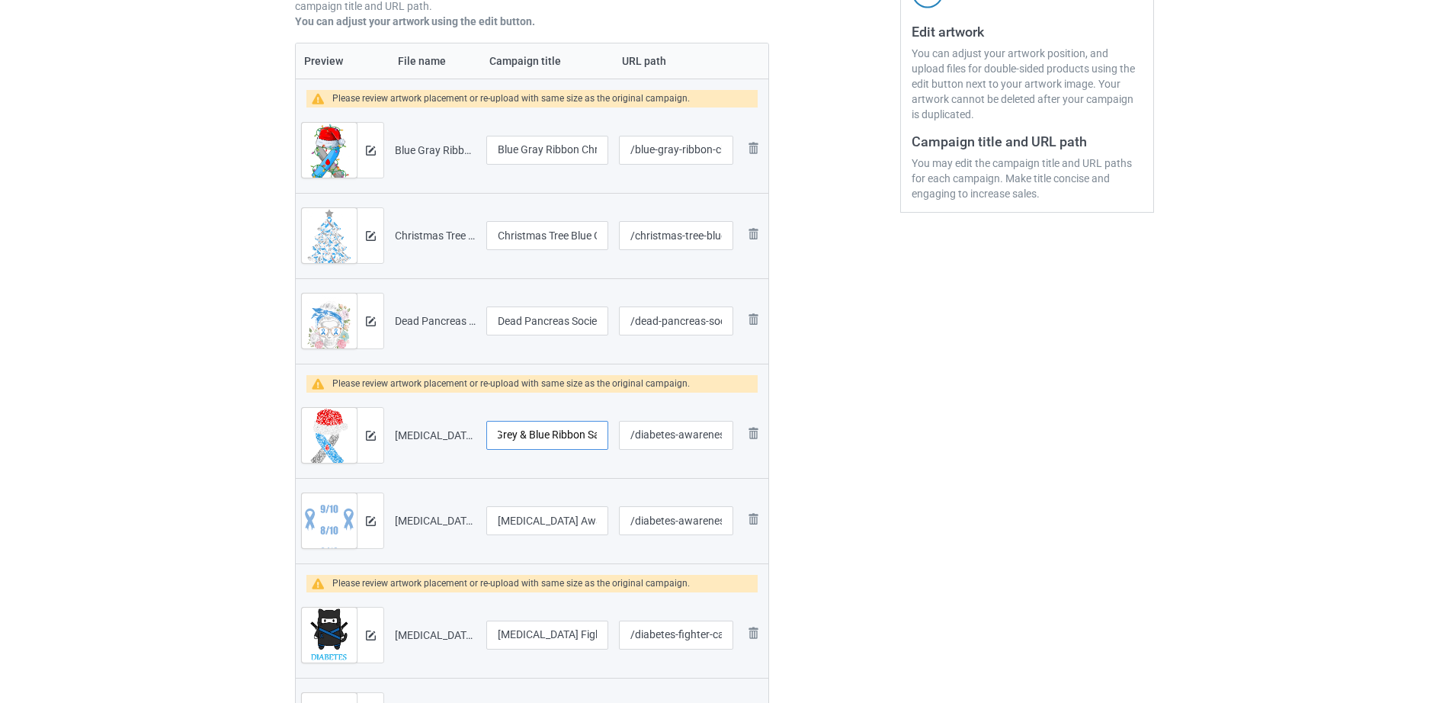
type input "[MEDICAL_DATA] Awareness Grey & Blue Ribbon Santa Hat"
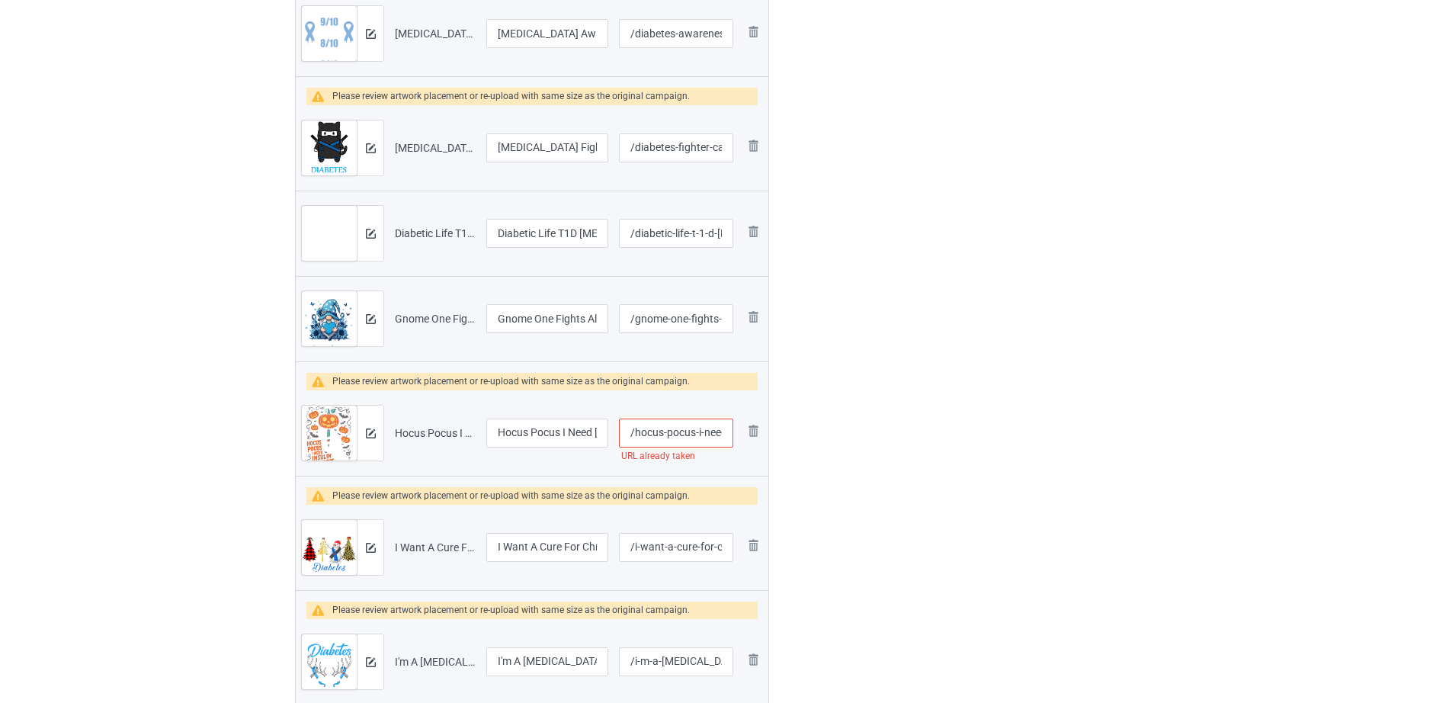
scroll to position [810, 0]
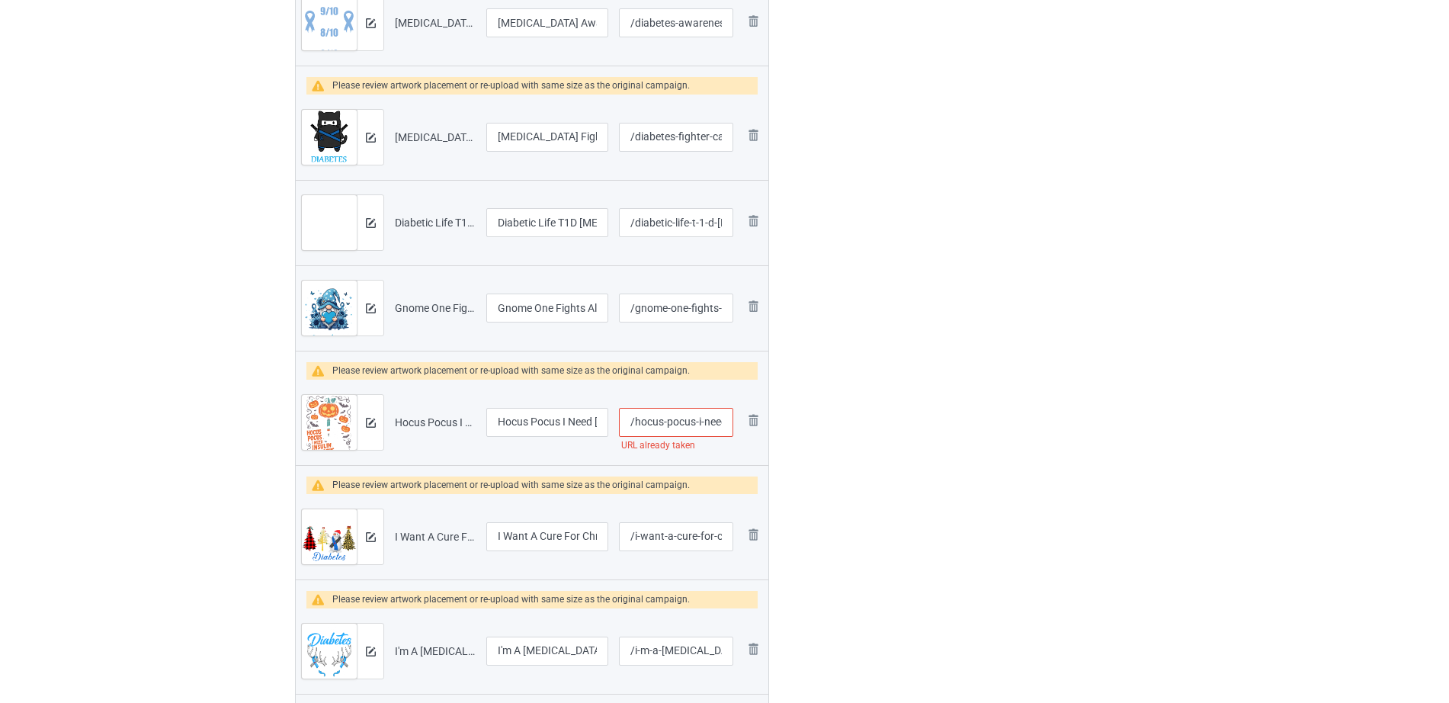
click at [686, 421] on input "/hocus-pocus-i-need-[MEDICAL_DATA]-to-focus-[DATE]" at bounding box center [676, 422] width 114 height 29
click at [682, 422] on input "/hocus-pocus-i-need-[MEDICAL_DATA]-to-focus-[DATE]" at bounding box center [676, 422] width 114 height 29
click at [692, 422] on input "/hocus-pocus-i-need-[MEDICAL_DATA]-to-focus-[DATE]" at bounding box center [676, 422] width 114 height 29
type input "/hocus-pocus1-i-need-[MEDICAL_DATA]-to-focus-[DATE]"
click at [782, 450] on div at bounding box center [835, 531] width 110 height 2469
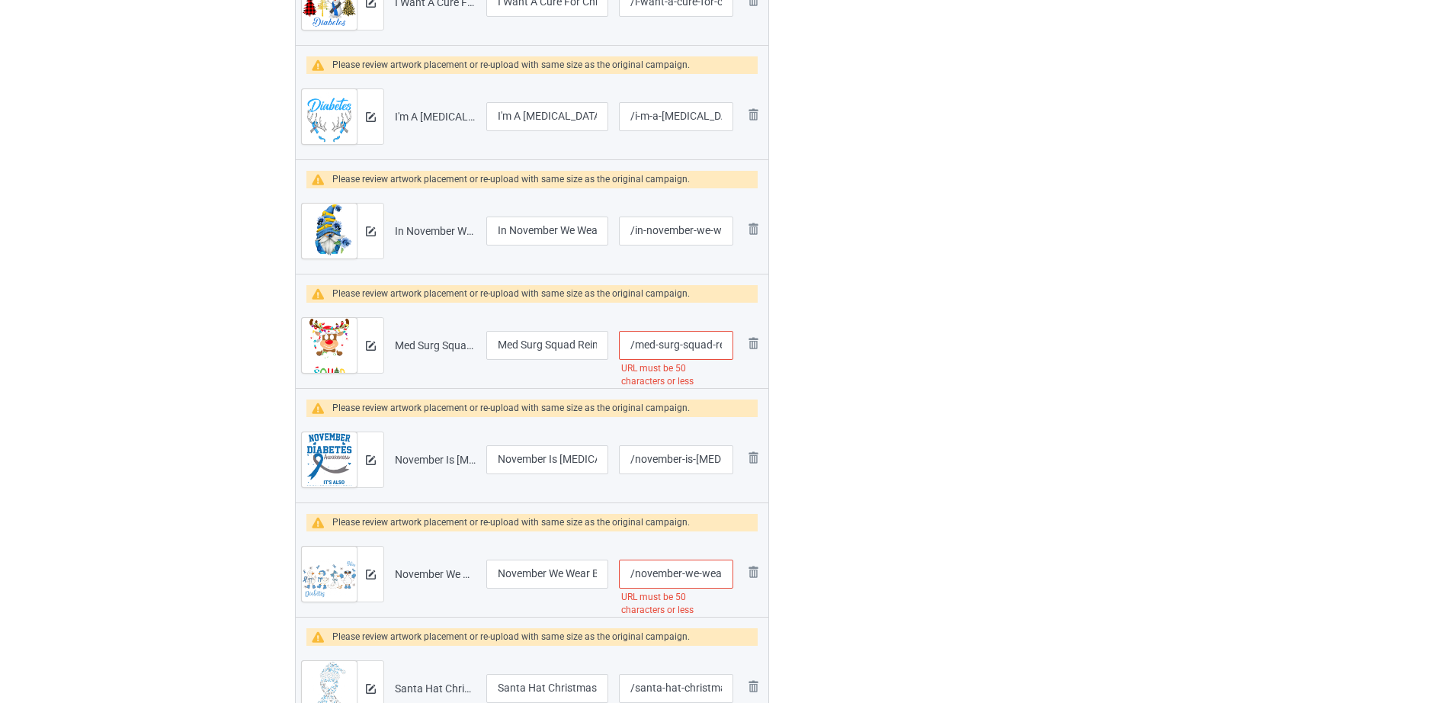
scroll to position [1350, 0]
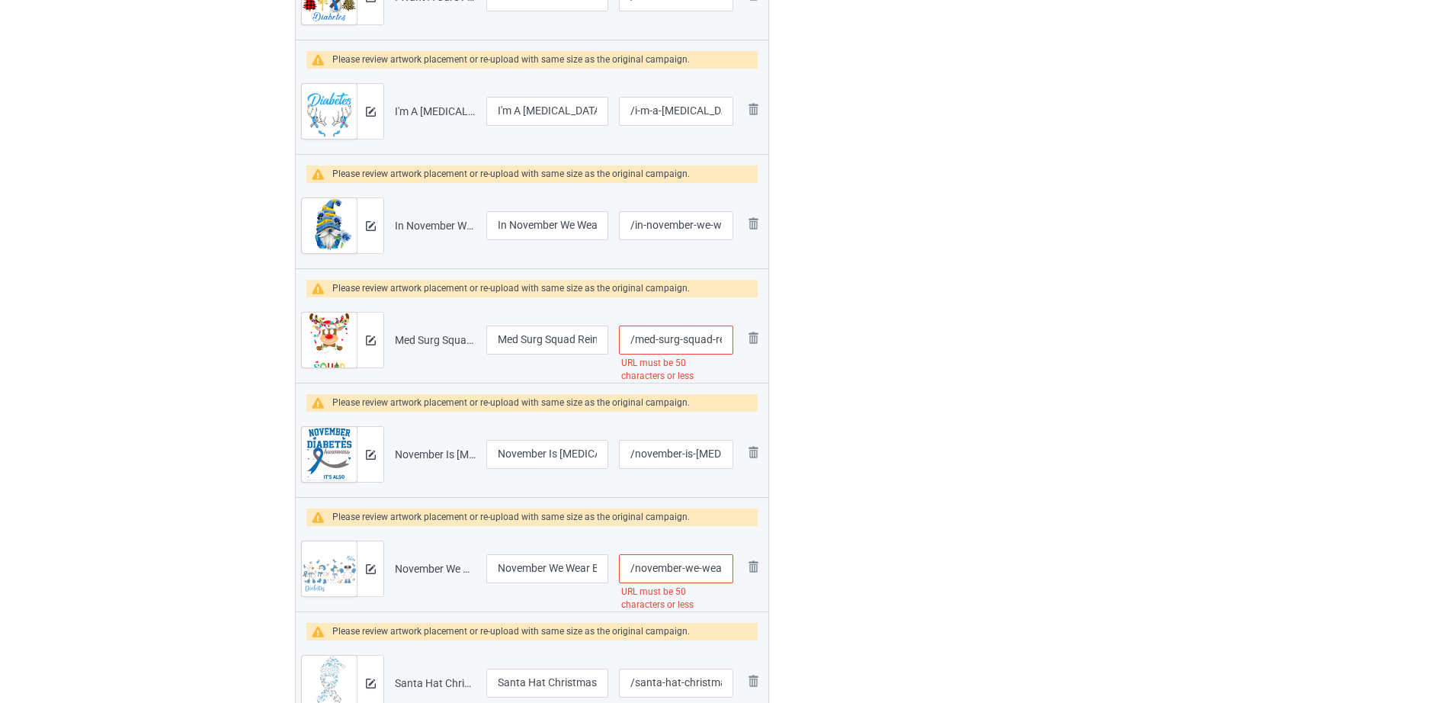
click at [664, 331] on input "/med-surg-squad-reindeer-stethoscope-nurse-christmas" at bounding box center [676, 339] width 114 height 29
drag, startPoint x: 649, startPoint y: 338, endPoint x: 881, endPoint y: 344, distance: 232.5
click at [650, 339] on input "/med-surg-squad-reindeer-stethoscope-nurse-christmas" at bounding box center [676, 339] width 114 height 29
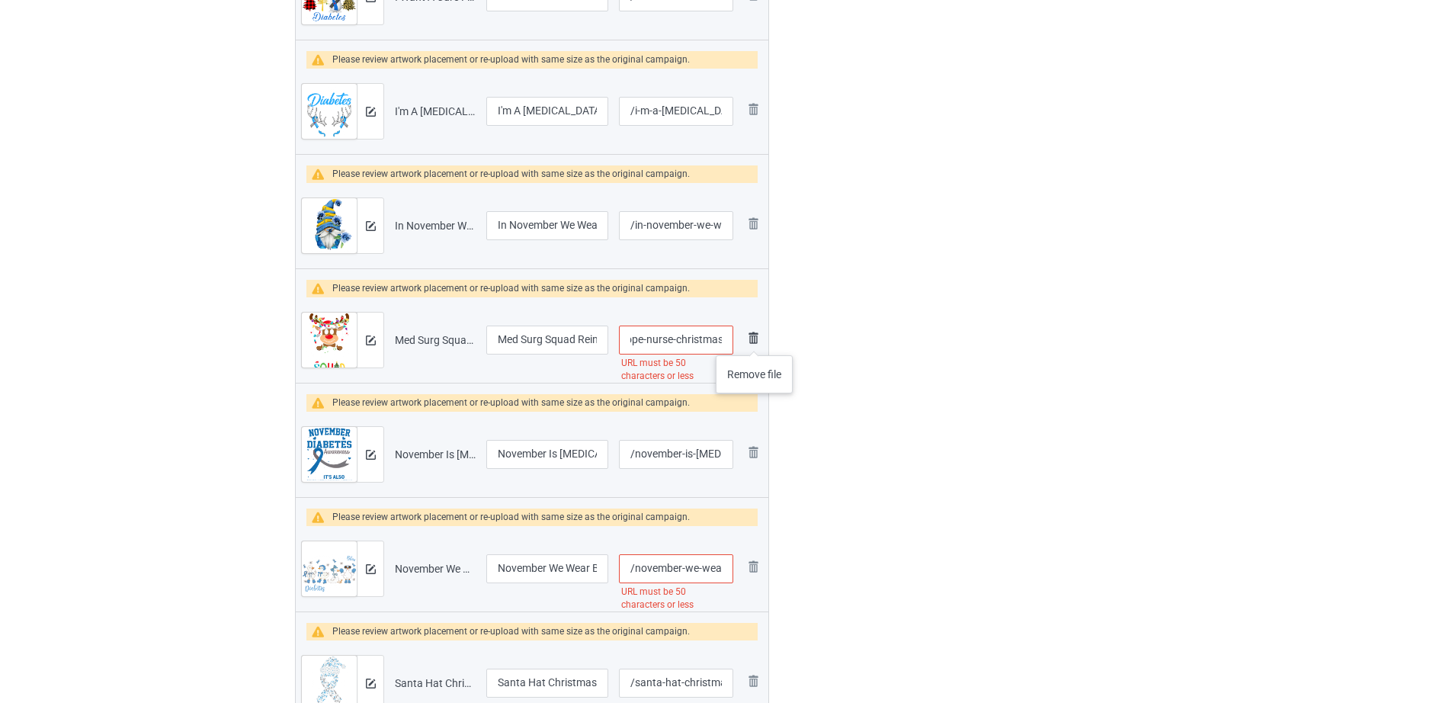
scroll to position [0, 0]
click at [754, 340] on img at bounding box center [753, 337] width 18 height 18
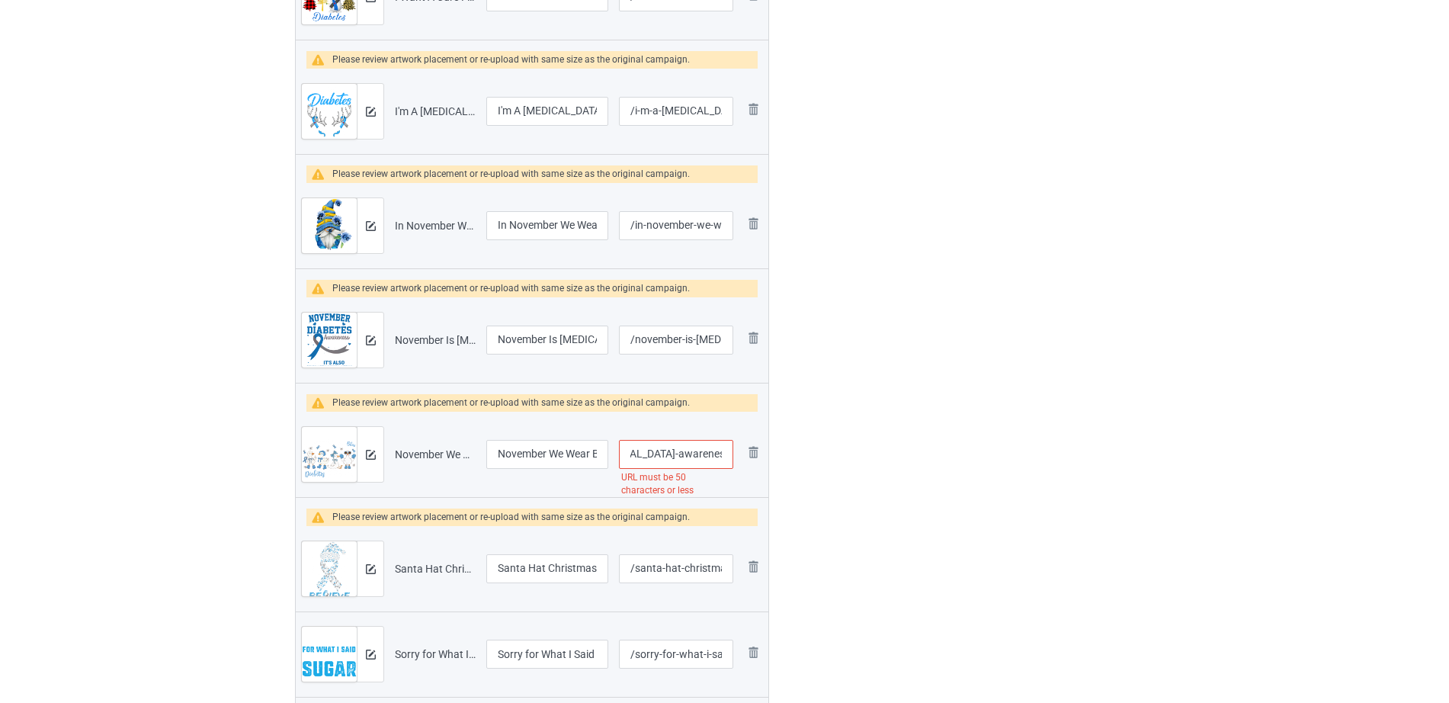
scroll to position [0, 185]
drag, startPoint x: 654, startPoint y: 454, endPoint x: 875, endPoint y: 451, distance: 221.0
click at [654, 450] on input "/november-we-wear-blue-[MEDICAL_DATA]-awareness-funny-goose" at bounding box center [676, 454] width 114 height 29
click at [658, 452] on input "/november-we-wear-blue-[MEDICAL_DATA]-awareness-funny-goose" at bounding box center [676, 454] width 114 height 29
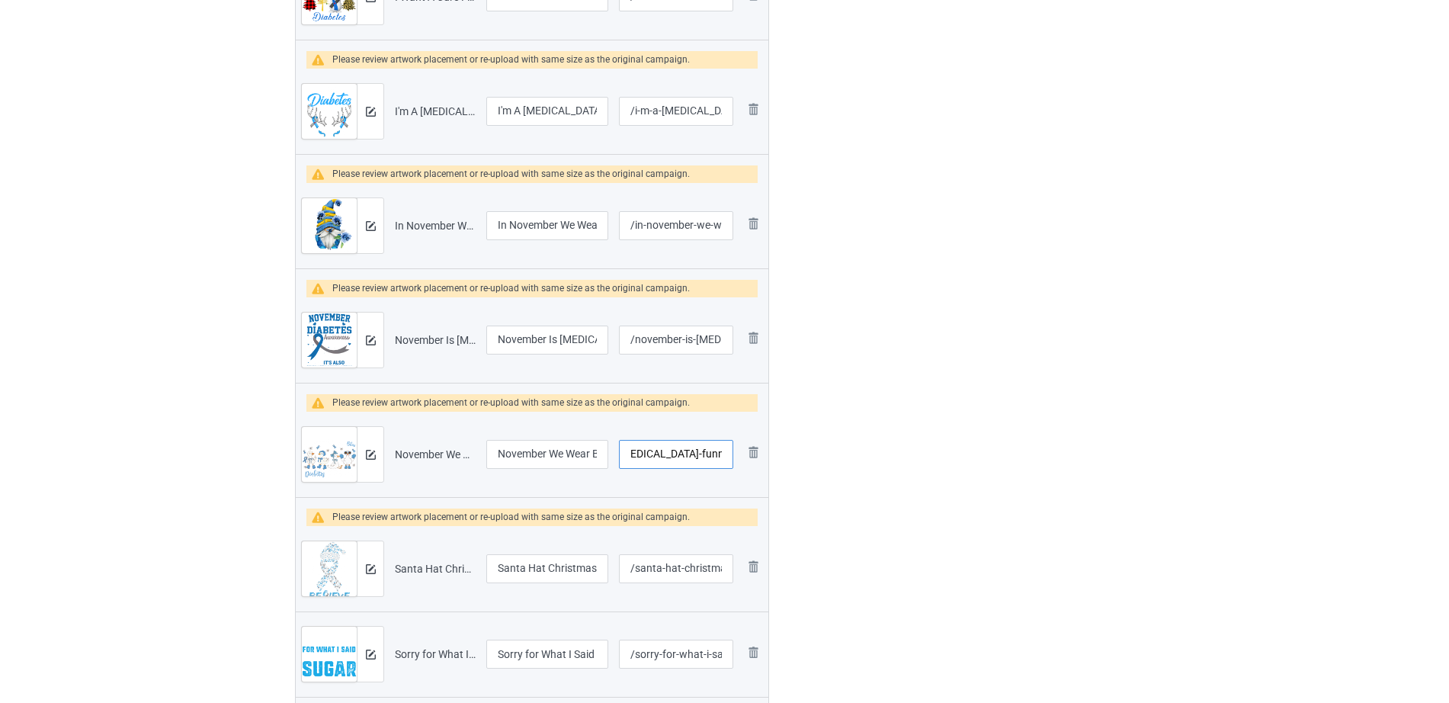
scroll to position [0, 130]
type input "/november-we-wear-blue-[MEDICAL_DATA]-funny-goose"
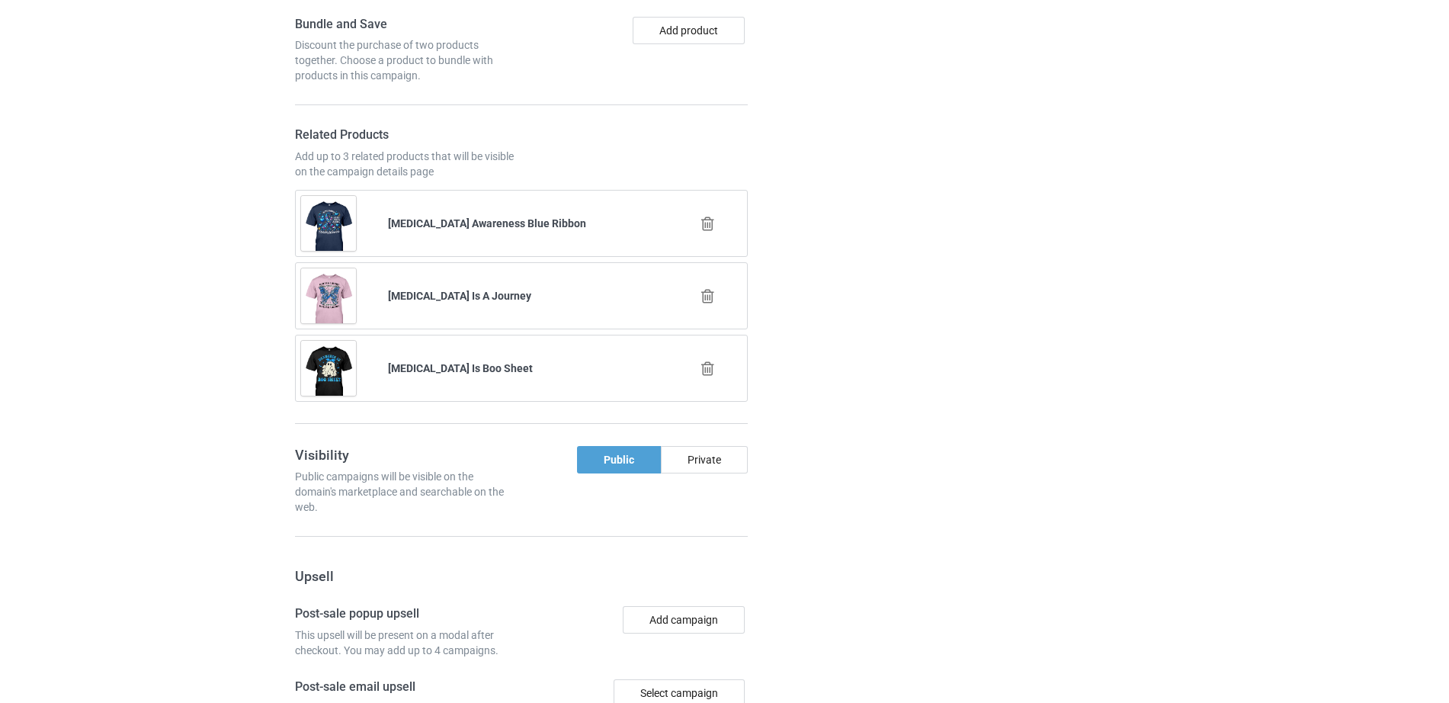
scroll to position [3401, 0]
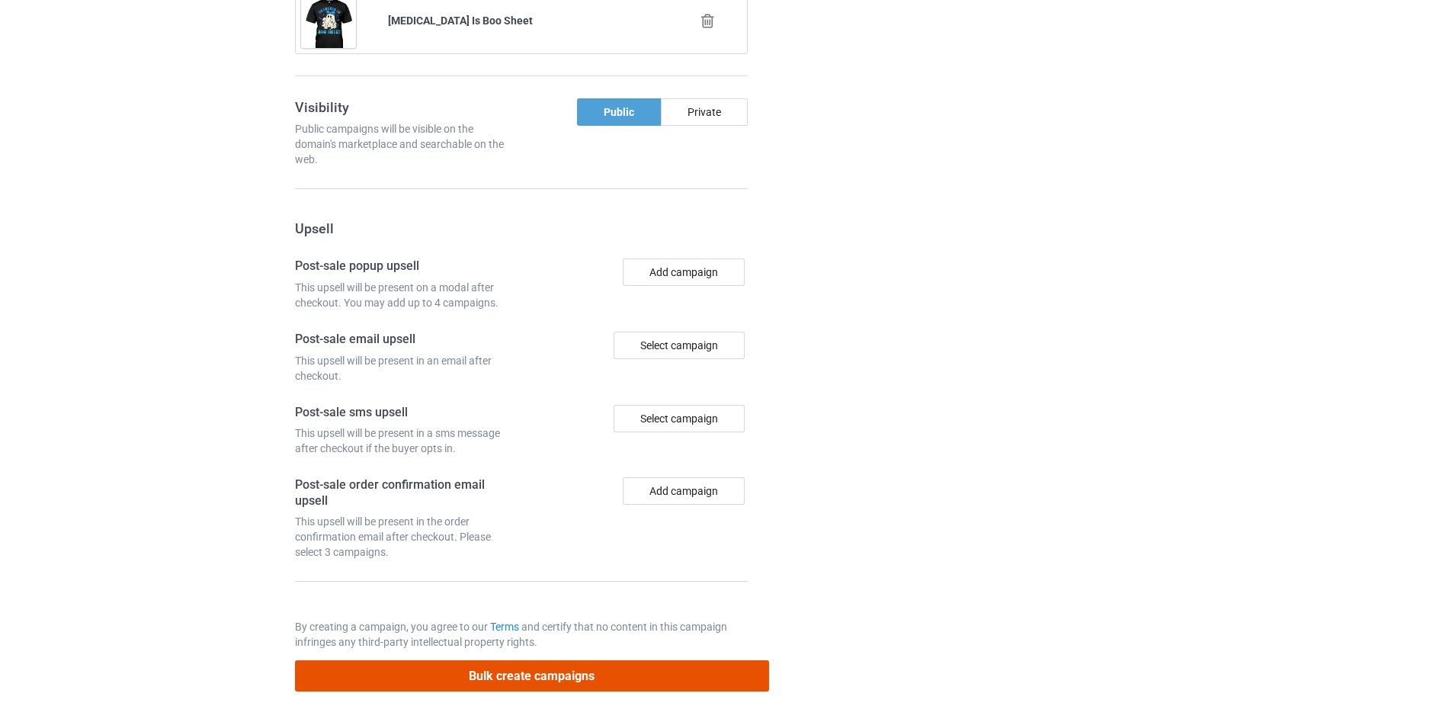
click at [579, 662] on button "Bulk create campaigns" at bounding box center [532, 675] width 474 height 31
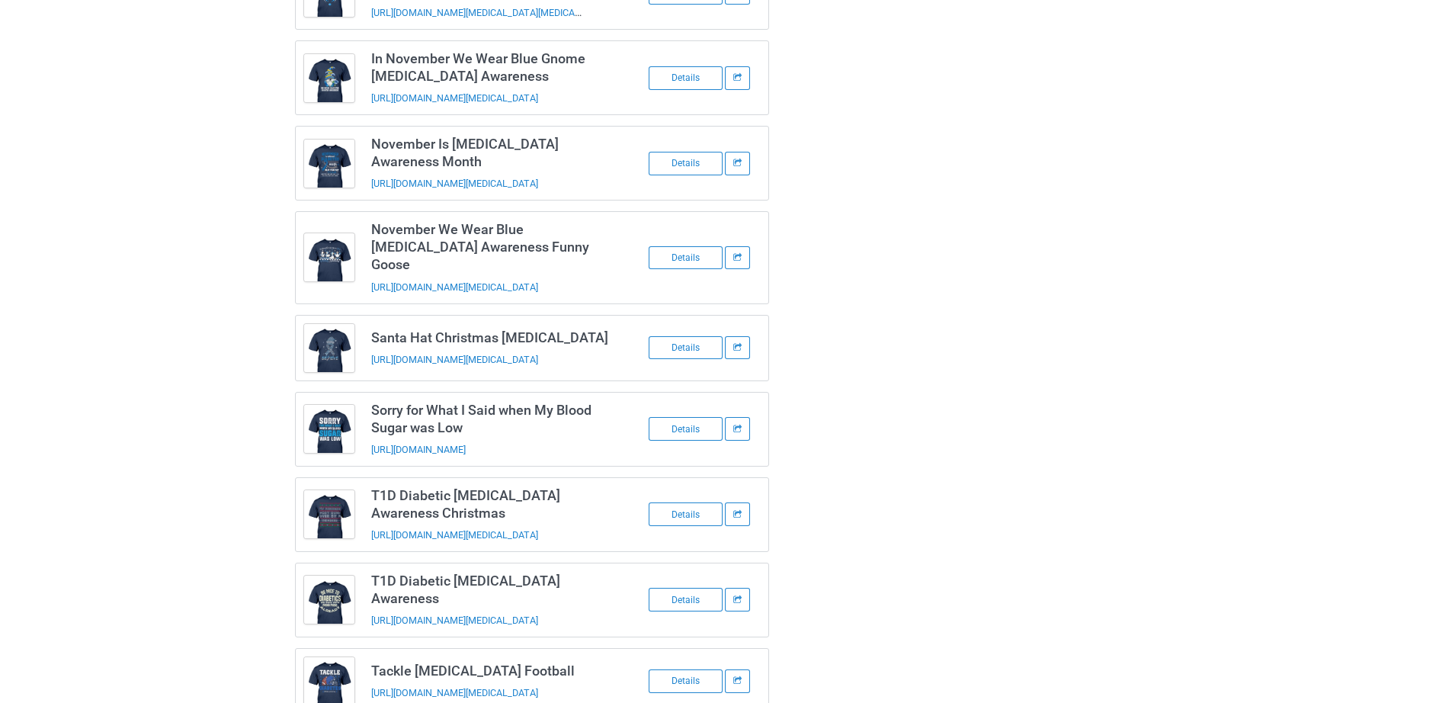
scroll to position [1084, 0]
